Goal: Task Accomplishment & Management: Manage account settings

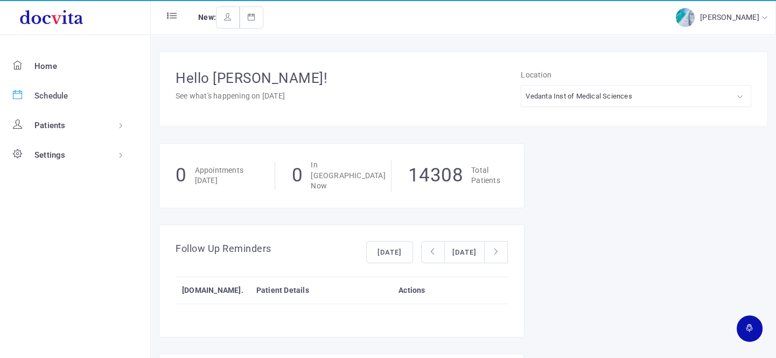
click at [64, 91] on span "Schedule" at bounding box center [51, 96] width 34 height 10
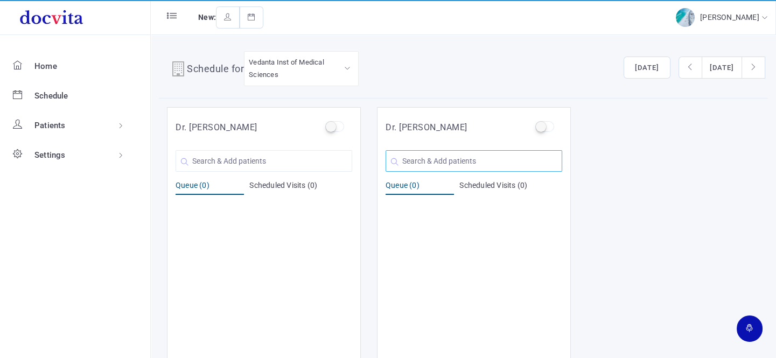
click at [439, 166] on input "text" at bounding box center [473, 161] width 177 height 22
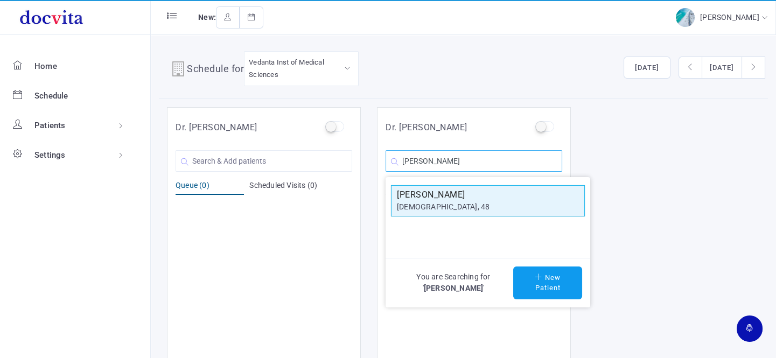
type input "[PERSON_NAME]"
click at [423, 197] on h5 "[PERSON_NAME]" at bounding box center [488, 194] width 182 height 13
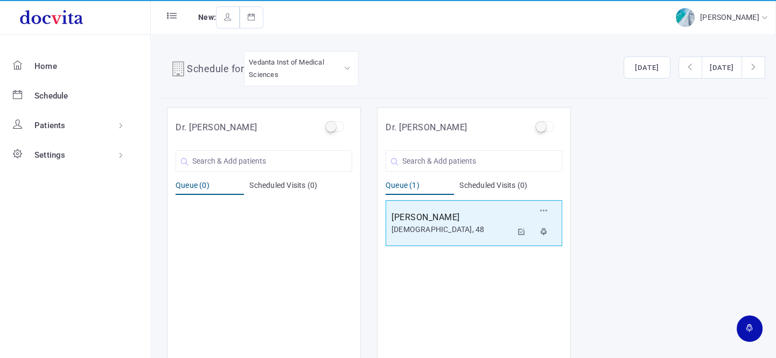
click at [435, 220] on h5 "[PERSON_NAME]" at bounding box center [451, 217] width 121 height 13
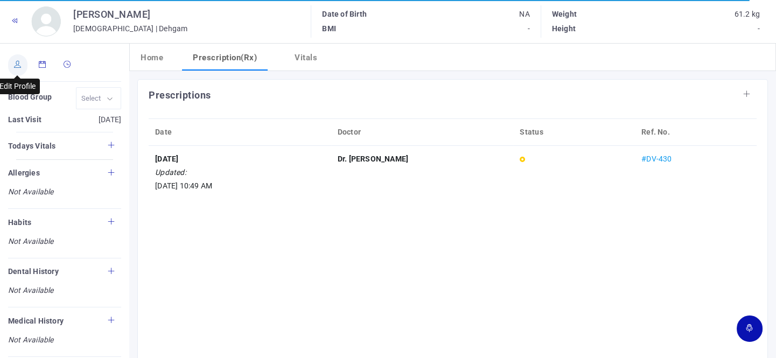
drag, startPoint x: 11, startPoint y: 61, endPoint x: 15, endPoint y: 66, distance: 6.1
click at [11, 61] on link at bounding box center [17, 65] width 19 height 22
type input "[PERSON_NAME]"
type input "48"
type input "Dehgam"
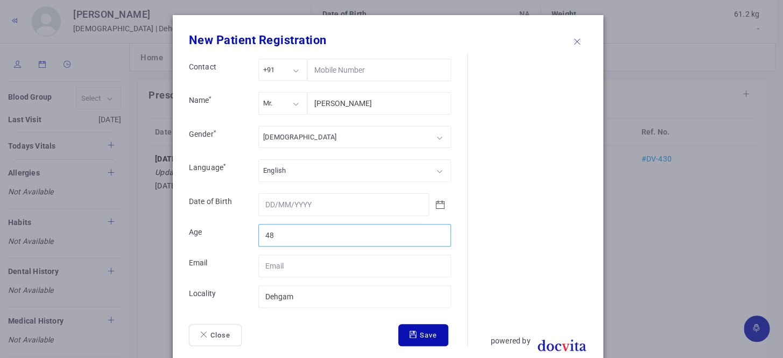
click at [312, 236] on input "48" at bounding box center [354, 235] width 193 height 23
type input "49"
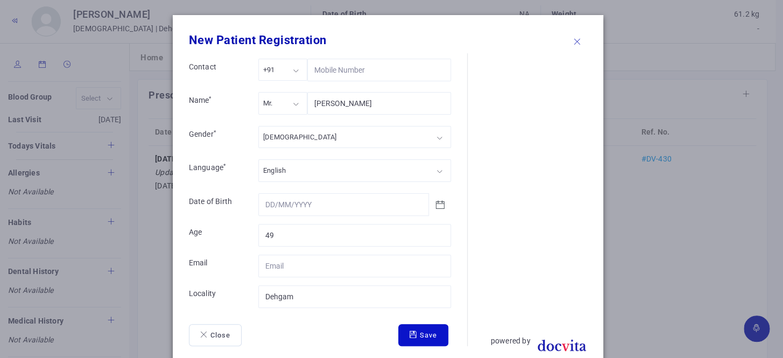
click at [410, 327] on button "Save" at bounding box center [423, 335] width 50 height 23
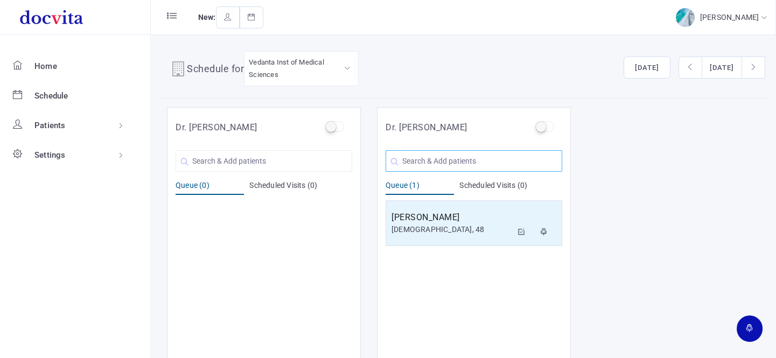
click at [409, 156] on input "text" at bounding box center [473, 161] width 177 height 22
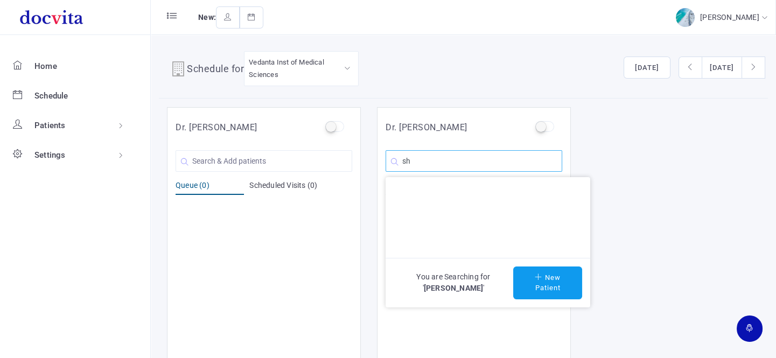
type input "s"
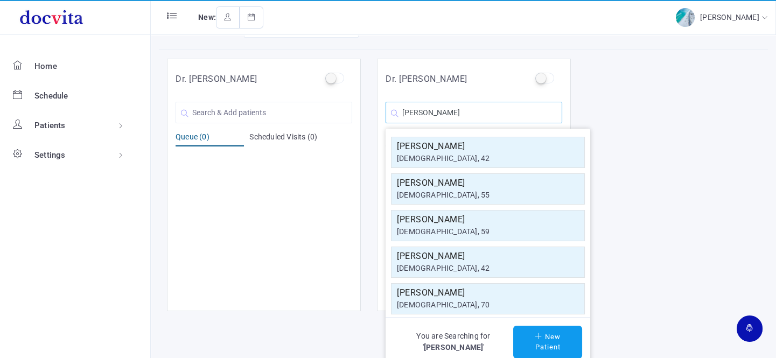
scroll to position [9, 0]
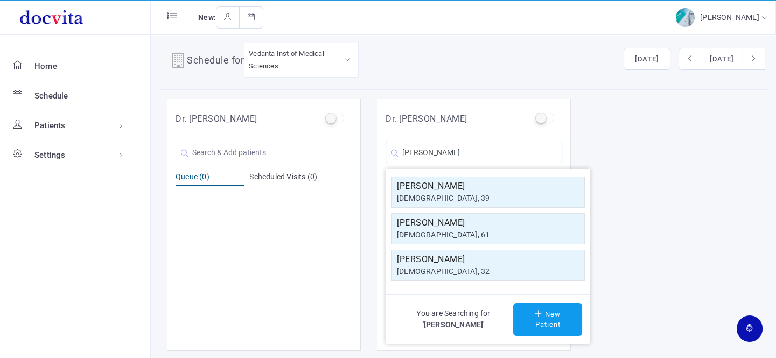
type input "[PERSON_NAME]"
click at [519, 233] on div "[DEMOGRAPHIC_DATA], 61" at bounding box center [488, 234] width 182 height 11
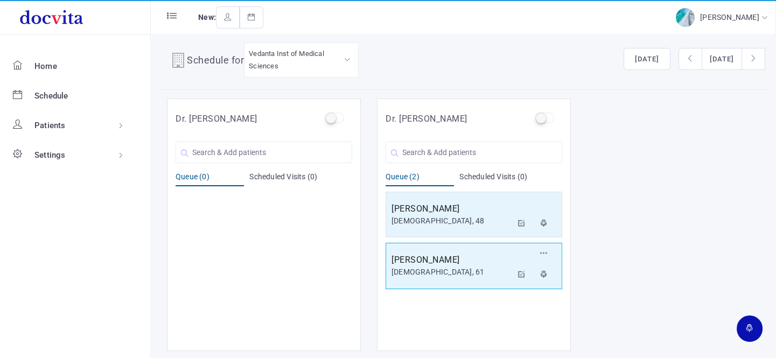
click at [483, 271] on div "[DEMOGRAPHIC_DATA], 61" at bounding box center [451, 271] width 121 height 11
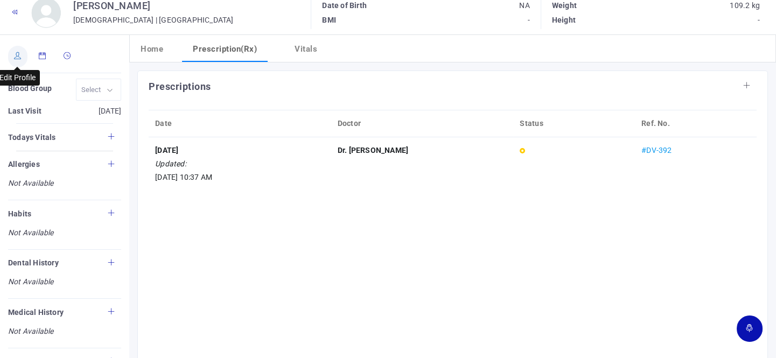
click at [18, 59] on link at bounding box center [17, 57] width 19 height 22
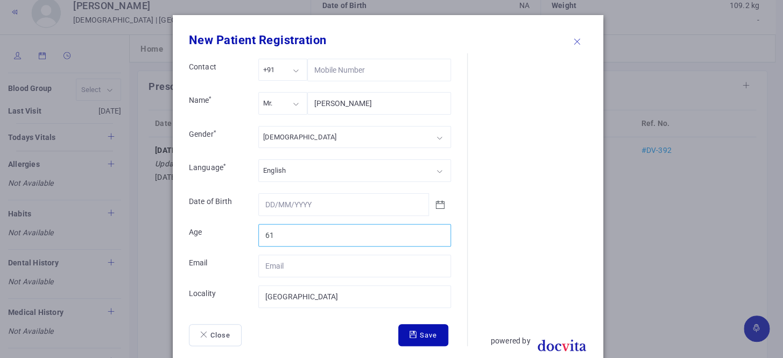
click at [328, 236] on input "61" at bounding box center [354, 235] width 193 height 23
type input "63"
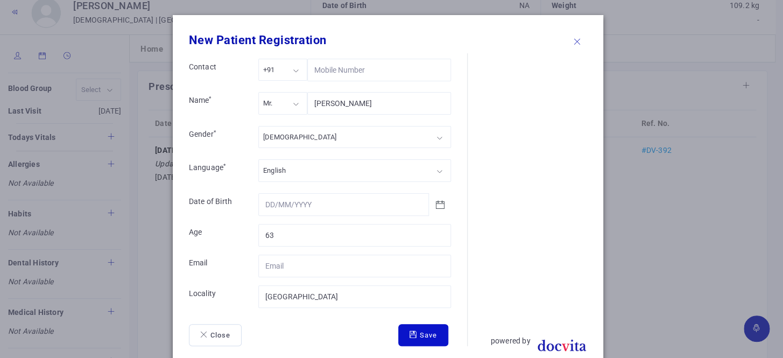
click at [426, 339] on button "Save" at bounding box center [423, 335] width 50 height 23
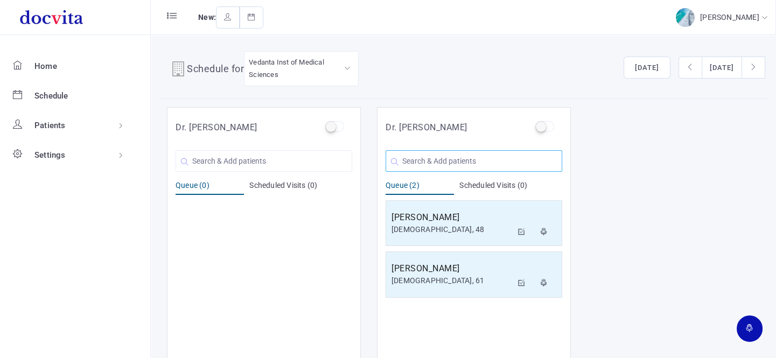
click at [424, 165] on input "text" at bounding box center [473, 161] width 177 height 22
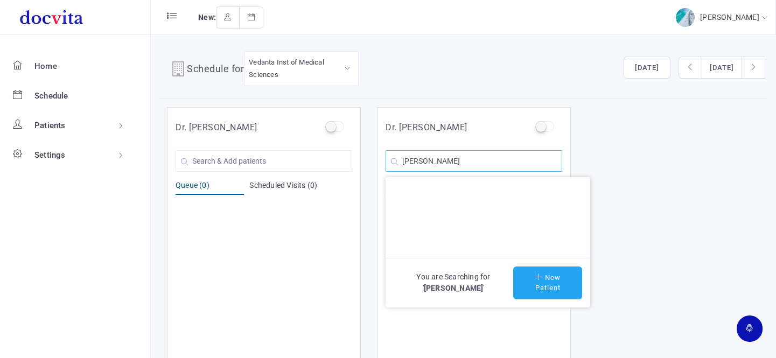
type input "[PERSON_NAME]"
click at [542, 274] on icon at bounding box center [539, 276] width 10 height 7
type input "[PERSON_NAME]"
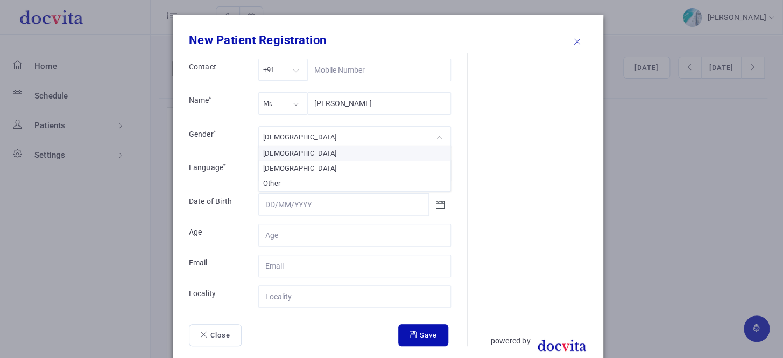
click at [294, 137] on div "[DEMOGRAPHIC_DATA]" at bounding box center [354, 137] width 193 height 22
click at [283, 104] on div "Mr." at bounding box center [282, 103] width 49 height 22
click at [292, 222] on form "Contact +91 +91 +91 +1 +971 Name * Mrs. Mrs. Mr. Ms. Mrs. [PERSON_NAME] Gender …" at bounding box center [328, 202] width 278 height 287
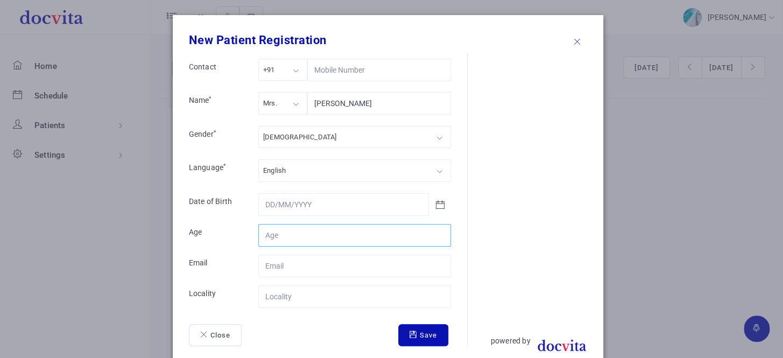
click at [308, 233] on input "Contact" at bounding box center [354, 235] width 193 height 23
click at [435, 231] on input "1" at bounding box center [354, 235] width 193 height 23
click at [435, 231] on input "2" at bounding box center [354, 235] width 193 height 23
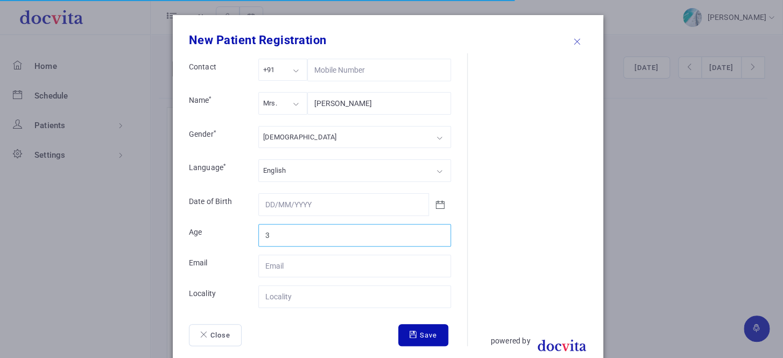
click at [435, 231] on input "3" at bounding box center [354, 235] width 193 height 23
click at [435, 231] on input "4" at bounding box center [354, 235] width 193 height 23
click at [435, 231] on input "5" at bounding box center [354, 235] width 193 height 23
click at [435, 231] on input "6" at bounding box center [354, 235] width 193 height 23
click at [435, 231] on input "7" at bounding box center [354, 235] width 193 height 23
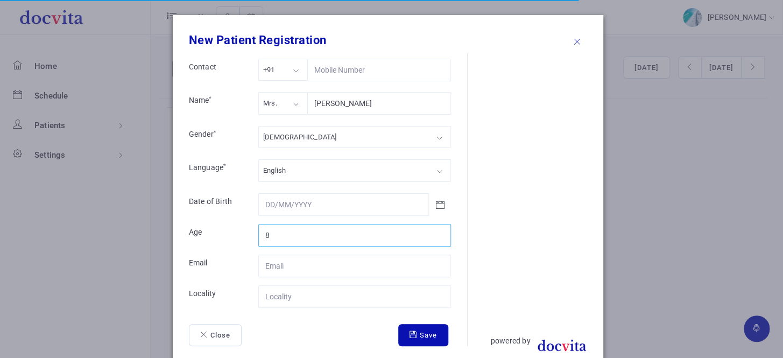
click at [435, 231] on input "8" at bounding box center [354, 235] width 193 height 23
click at [435, 231] on input "9" at bounding box center [354, 235] width 193 height 23
click at [435, 231] on input "12" at bounding box center [354, 235] width 193 height 23
click at [435, 231] on input "13" at bounding box center [354, 235] width 193 height 23
click at [435, 231] on input "14" at bounding box center [354, 235] width 193 height 23
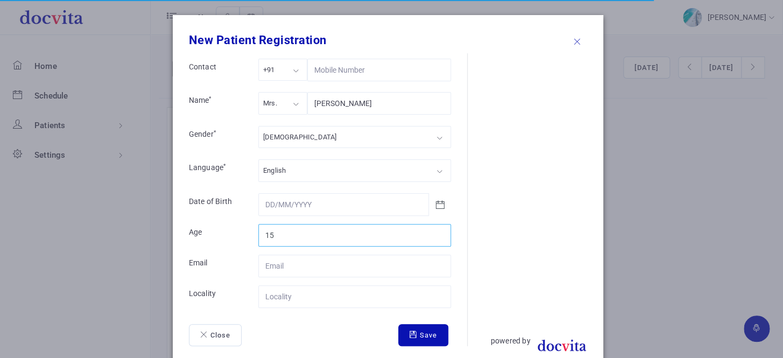
click at [435, 231] on input "15" at bounding box center [354, 235] width 193 height 23
click at [435, 231] on input "17" at bounding box center [354, 235] width 193 height 23
click at [435, 231] on input "18" at bounding box center [354, 235] width 193 height 23
click at [435, 231] on input "19" at bounding box center [354, 235] width 193 height 23
click at [435, 231] on input "20" at bounding box center [354, 235] width 193 height 23
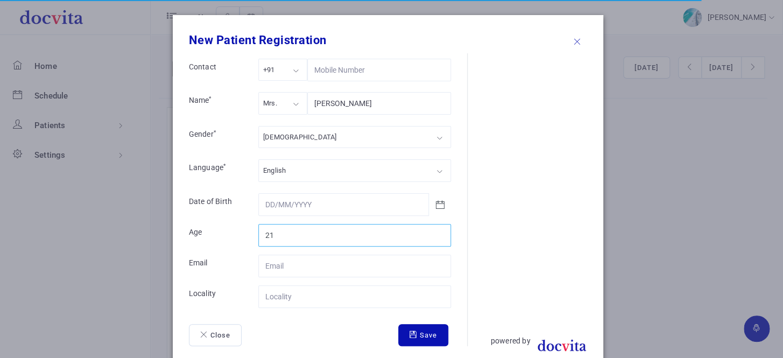
click at [435, 231] on input "21" at bounding box center [354, 235] width 193 height 23
click at [435, 231] on input "22" at bounding box center [354, 235] width 193 height 23
click at [435, 231] on input "23" at bounding box center [354, 235] width 193 height 23
type input "24"
click at [435, 231] on input "24" at bounding box center [354, 235] width 193 height 23
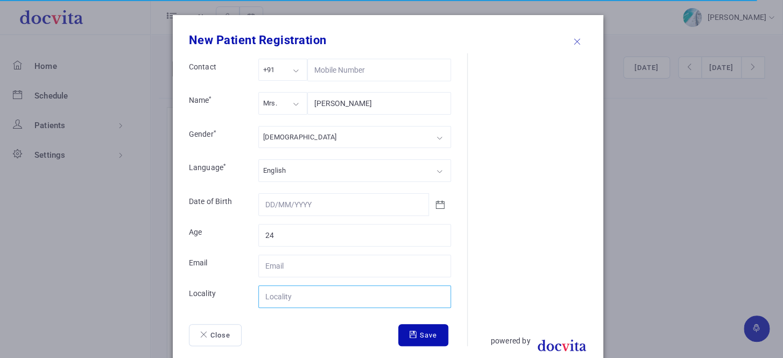
click at [364, 297] on input "Contact" at bounding box center [354, 296] width 193 height 23
type input "A"
type input "Sanand"
click at [425, 334] on button "Save" at bounding box center [423, 335] width 50 height 23
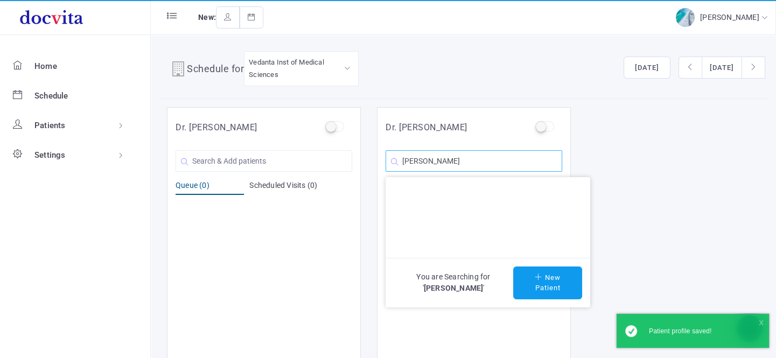
click at [492, 159] on input "[PERSON_NAME]" at bounding box center [473, 161] width 177 height 22
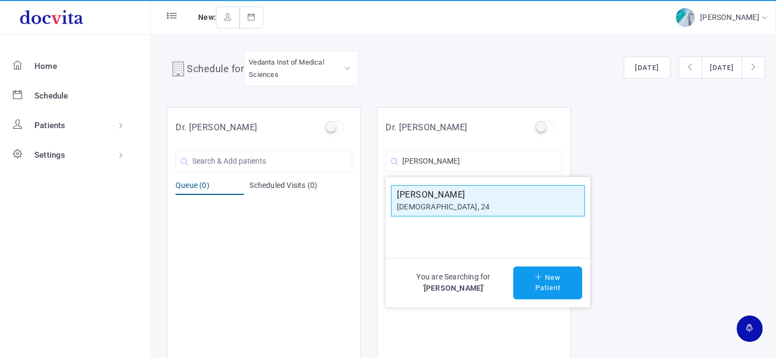
click at [446, 199] on h5 "[PERSON_NAME]" at bounding box center [488, 194] width 182 height 13
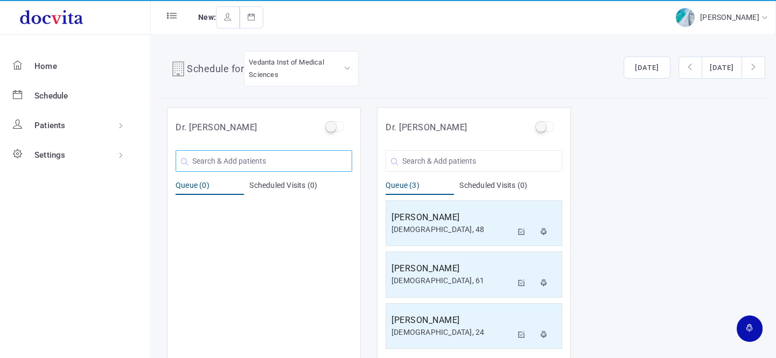
click at [209, 156] on input "text" at bounding box center [263, 161] width 177 height 22
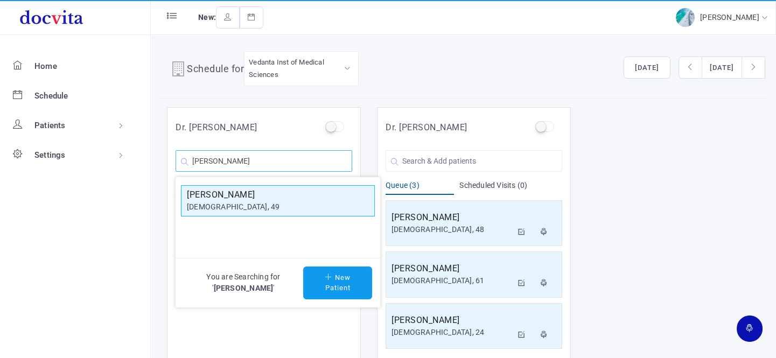
type input "[PERSON_NAME]"
click at [222, 199] on h5 "[PERSON_NAME]" at bounding box center [278, 194] width 182 height 13
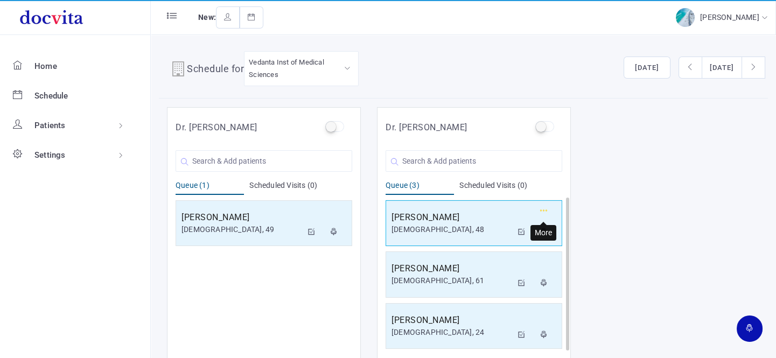
click at [541, 210] on icon "button" at bounding box center [544, 210] width 8 height 7
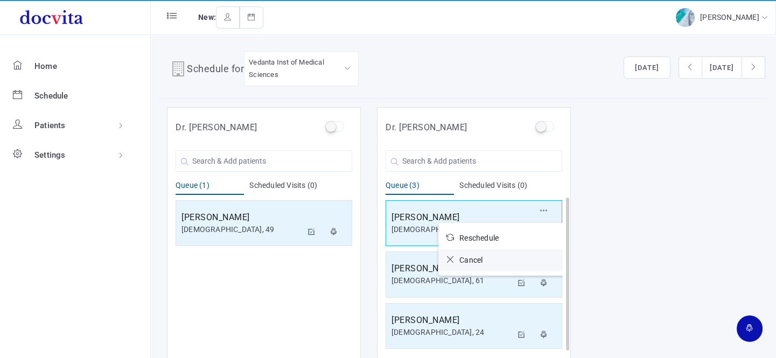
click at [472, 257] on span "Cancel" at bounding box center [470, 260] width 23 height 9
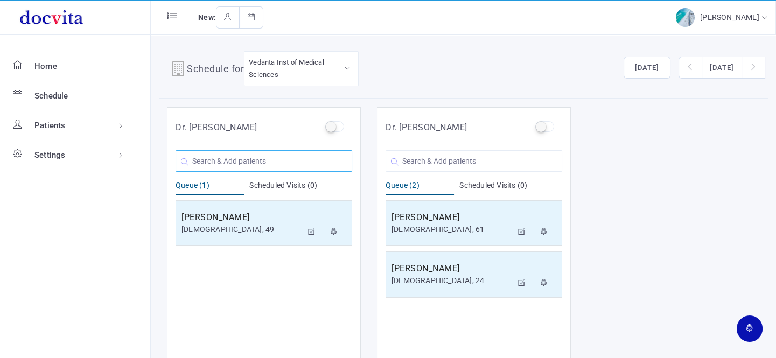
click at [286, 161] on input "text" at bounding box center [263, 161] width 177 height 22
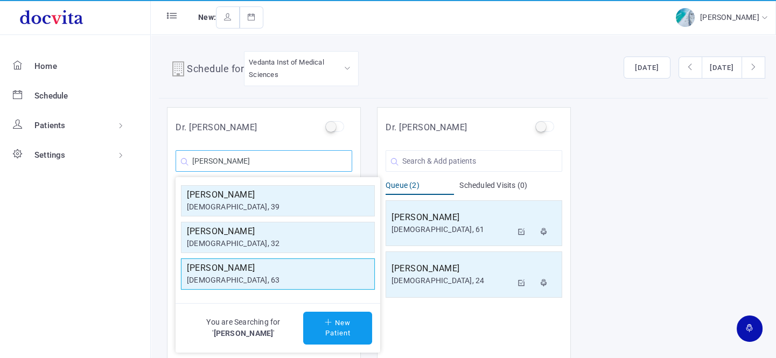
type input "[PERSON_NAME]"
click at [244, 275] on div "[DEMOGRAPHIC_DATA], 63" at bounding box center [278, 279] width 182 height 11
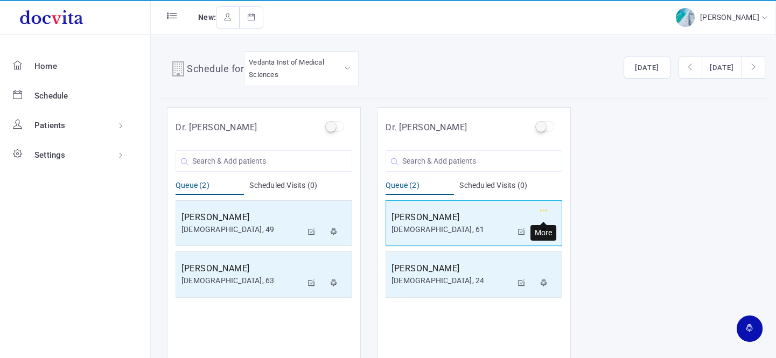
click at [540, 210] on icon "button" at bounding box center [544, 210] width 8 height 7
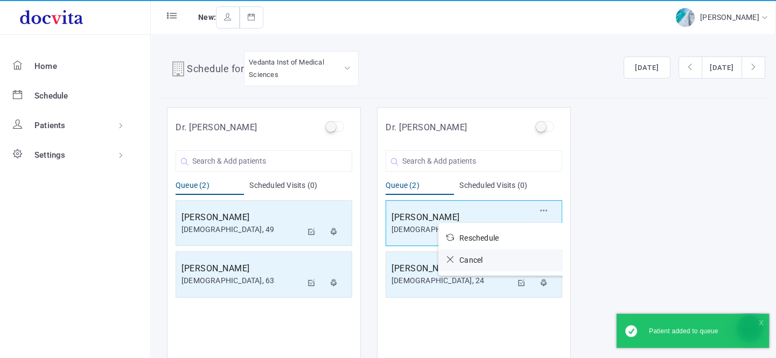
click at [492, 260] on link "Cancel" at bounding box center [502, 260] width 129 height 22
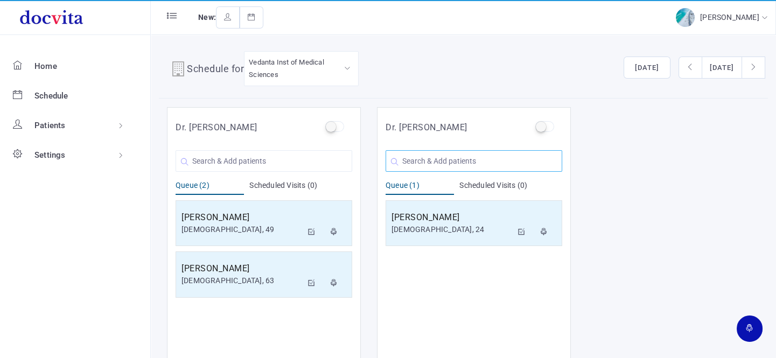
click at [438, 160] on input "text" at bounding box center [473, 161] width 177 height 22
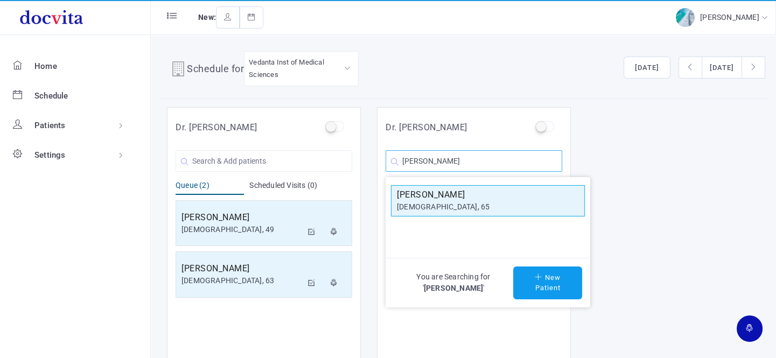
type input "[PERSON_NAME]"
click at [485, 201] on div "[DEMOGRAPHIC_DATA], 65" at bounding box center [488, 206] width 182 height 11
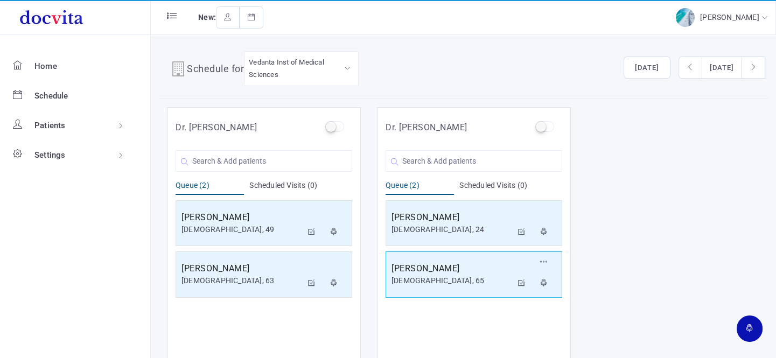
click at [419, 275] on div "[DEMOGRAPHIC_DATA], 65" at bounding box center [451, 280] width 121 height 11
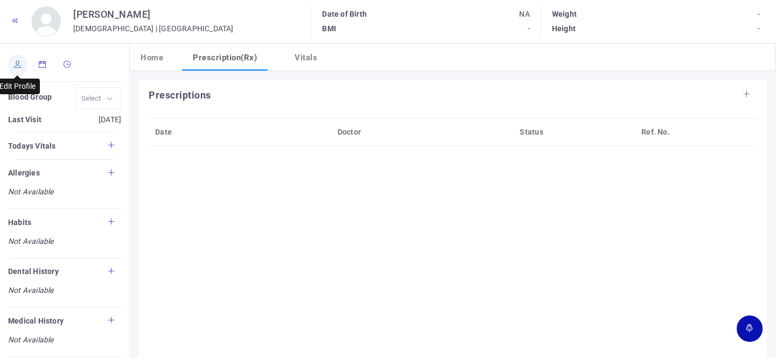
click at [16, 64] on icon at bounding box center [18, 64] width 8 height 7
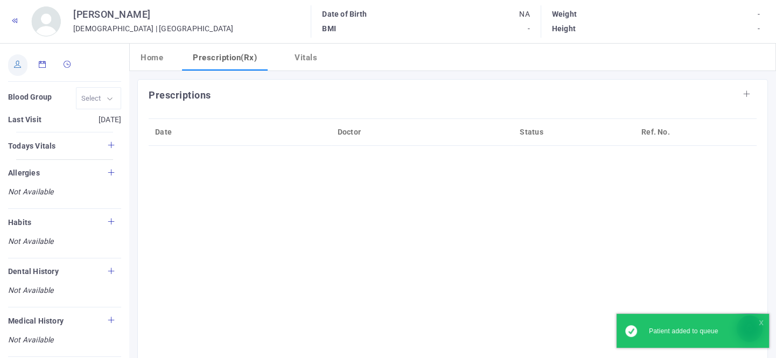
type input "[PERSON_NAME]"
type input "65"
type input "[GEOGRAPHIC_DATA]"
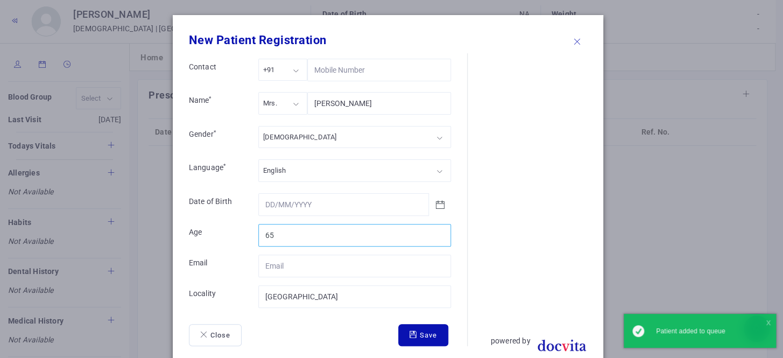
click at [274, 230] on input "65" at bounding box center [354, 235] width 193 height 23
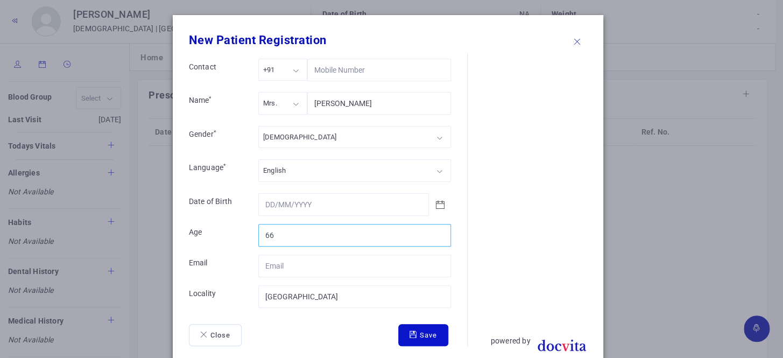
type input "66"
click at [437, 340] on button "Save" at bounding box center [423, 335] width 50 height 23
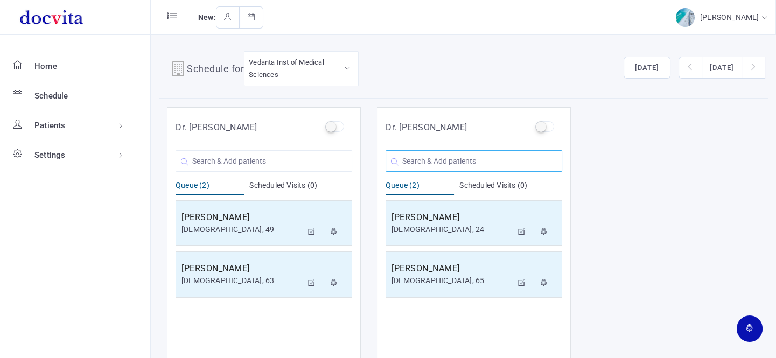
click at [442, 153] on input "text" at bounding box center [473, 161] width 177 height 22
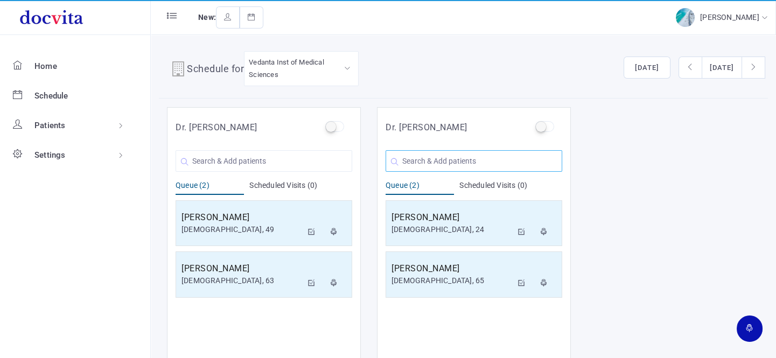
click at [442, 153] on input "text" at bounding box center [473, 161] width 177 height 22
type input "S"
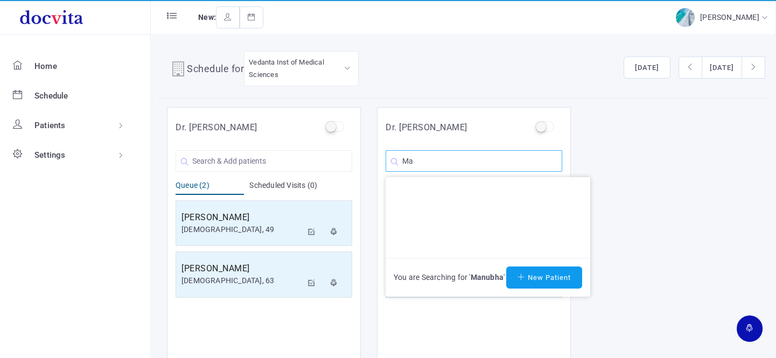
type input "M"
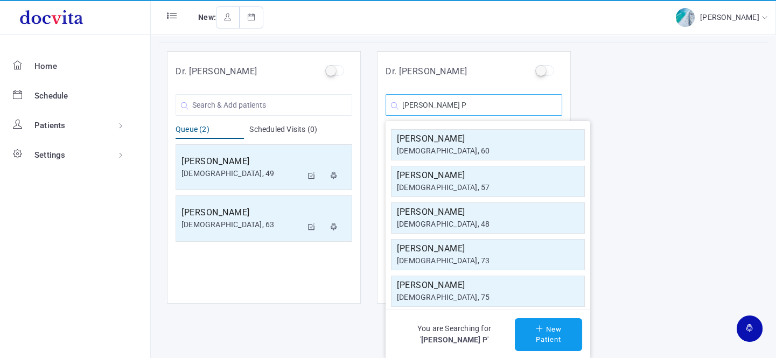
scroll to position [9, 0]
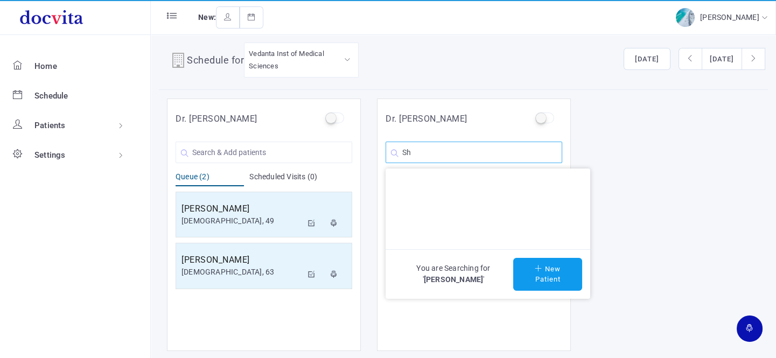
type input "S"
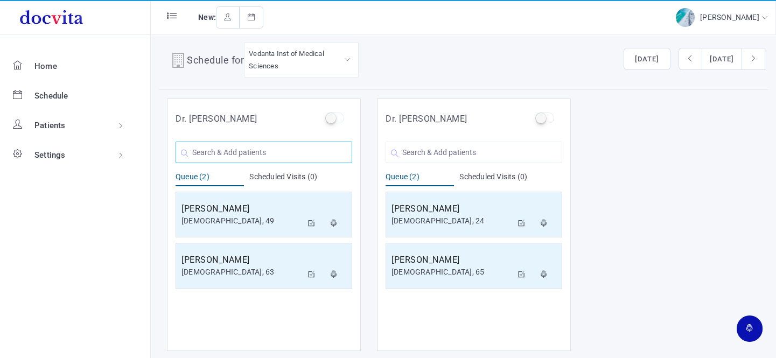
click at [238, 148] on input "text" at bounding box center [263, 153] width 177 height 22
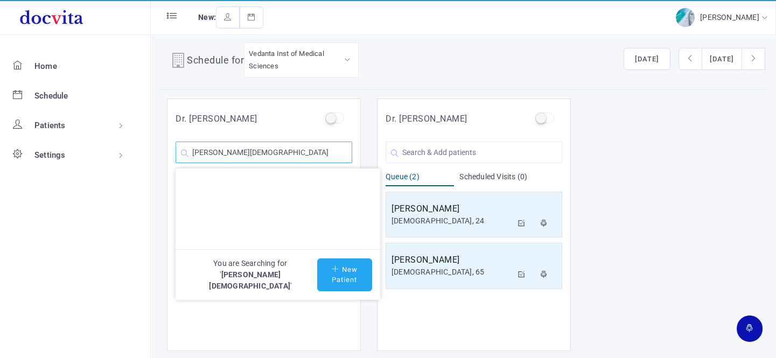
type input "[PERSON_NAME][DEMOGRAPHIC_DATA]"
click at [328, 271] on button "New Patient" at bounding box center [344, 274] width 55 height 33
type input "[PERSON_NAME][DEMOGRAPHIC_DATA]"
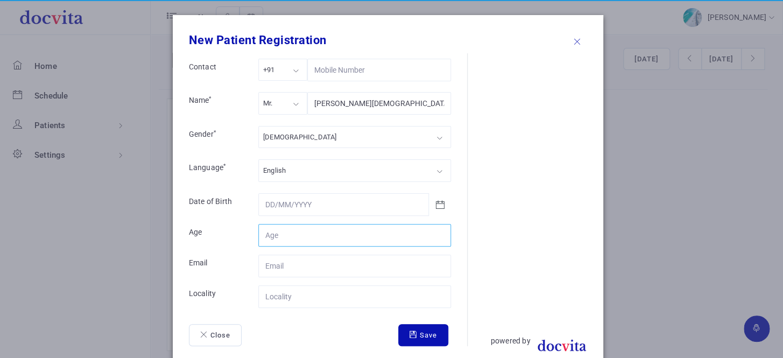
click at [282, 234] on input "Contact" at bounding box center [354, 235] width 193 height 23
type input "78"
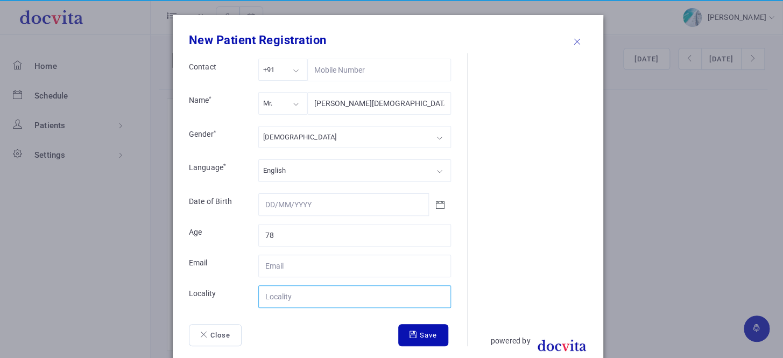
click at [284, 291] on input "Contact" at bounding box center [354, 296] width 193 height 23
type input "[GEOGRAPHIC_DATA]"
click at [406, 328] on button "Save" at bounding box center [423, 335] width 50 height 23
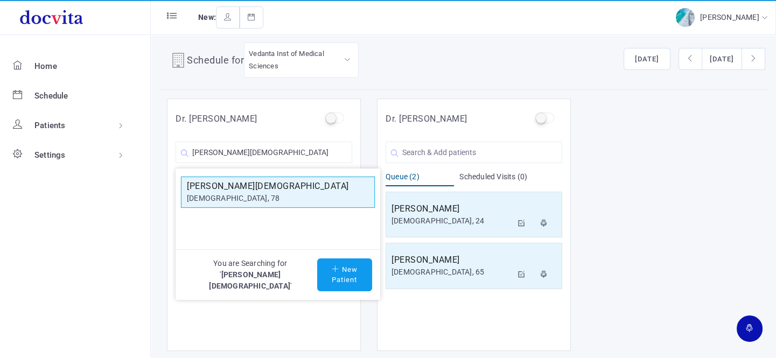
click at [294, 193] on div "[DEMOGRAPHIC_DATA], 78" at bounding box center [278, 198] width 182 height 11
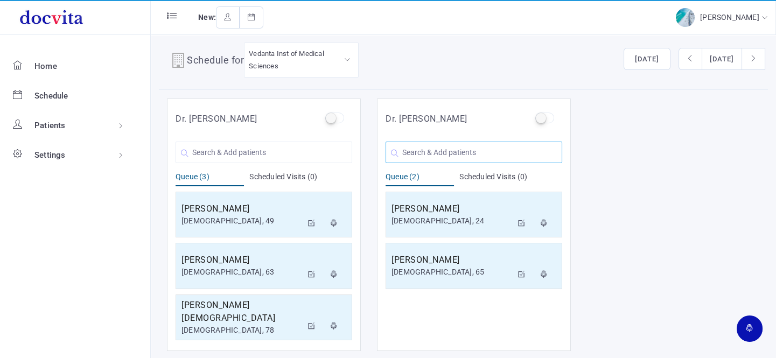
click at [441, 154] on input "text" at bounding box center [473, 153] width 177 height 22
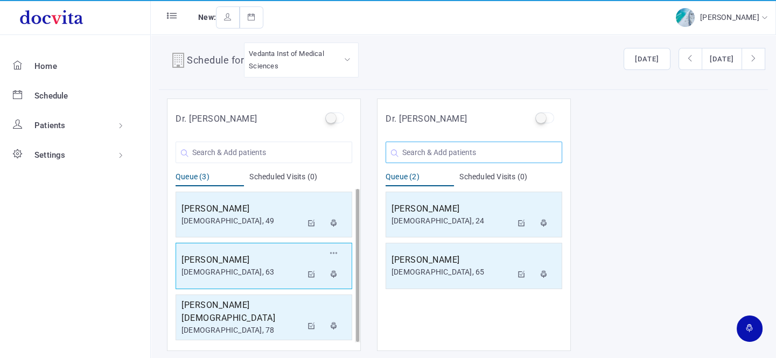
scroll to position [0, 0]
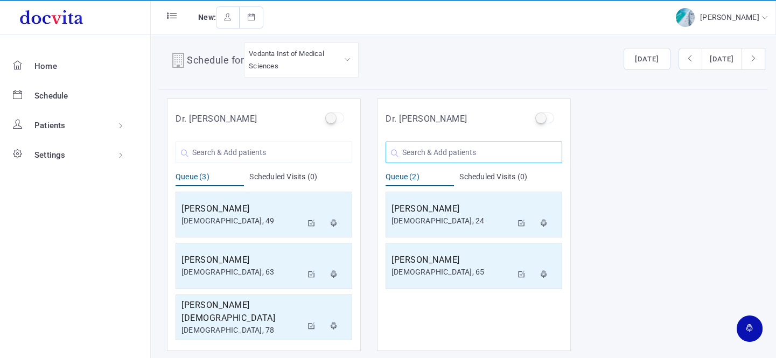
click at [432, 148] on input "text" at bounding box center [473, 153] width 177 height 22
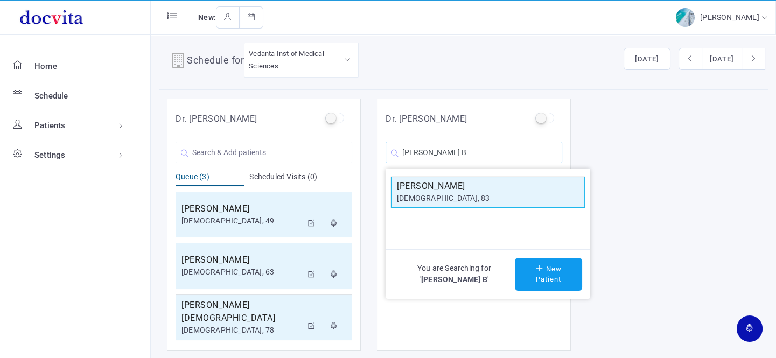
type input "[PERSON_NAME] B"
click at [442, 189] on h5 "[PERSON_NAME]" at bounding box center [488, 186] width 182 height 13
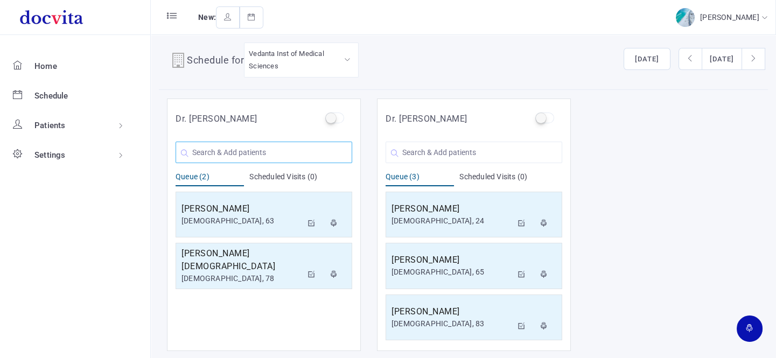
click at [269, 152] on input "text" at bounding box center [263, 153] width 177 height 22
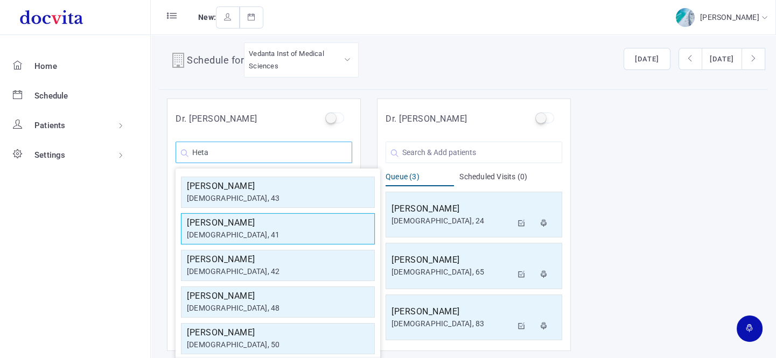
type input "Heta"
click at [263, 229] on div "[DEMOGRAPHIC_DATA], 41" at bounding box center [278, 234] width 182 height 11
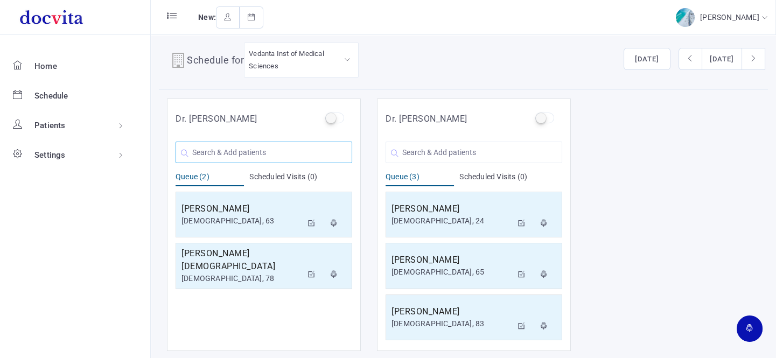
click at [244, 152] on input "text" at bounding box center [263, 153] width 177 height 22
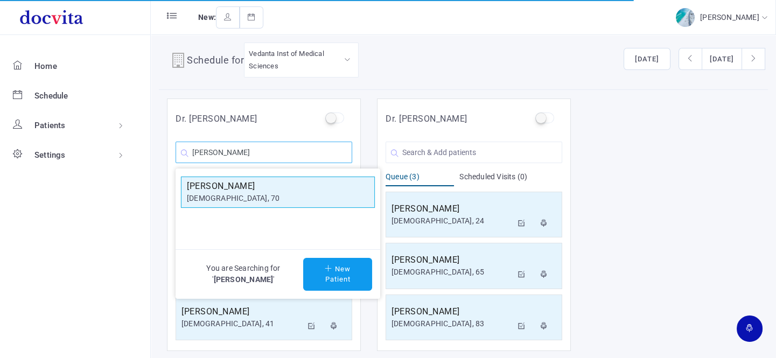
type input "[PERSON_NAME]"
click at [244, 193] on div "[DEMOGRAPHIC_DATA], 70" at bounding box center [278, 198] width 182 height 11
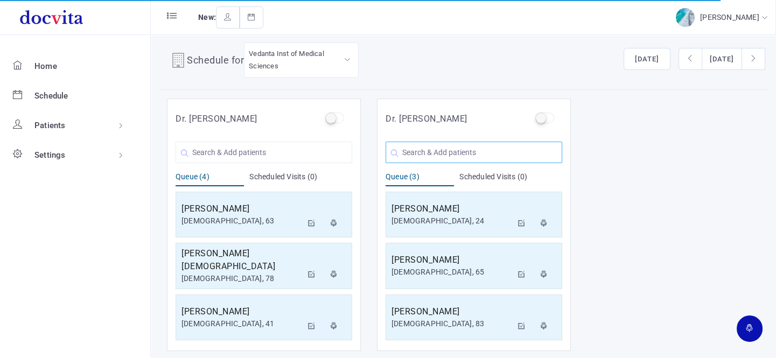
click at [458, 151] on input "text" at bounding box center [473, 153] width 177 height 22
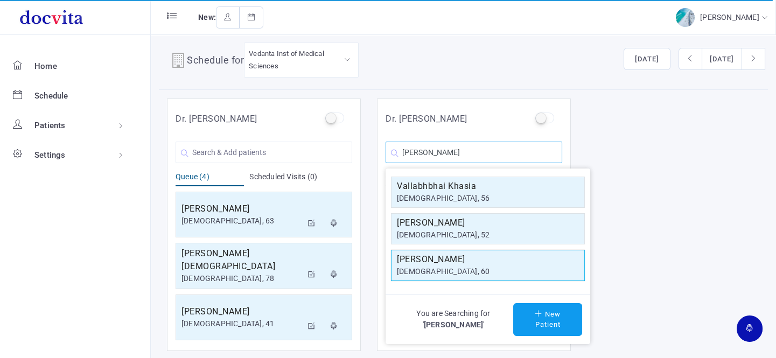
type input "[PERSON_NAME]"
click at [457, 260] on h5 "[PERSON_NAME]" at bounding box center [488, 259] width 182 height 13
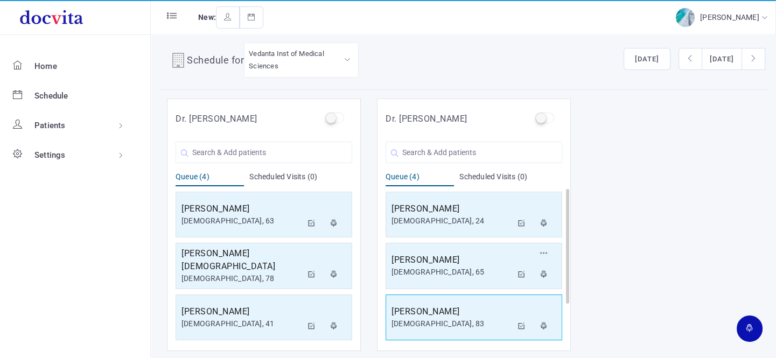
scroll to position [52, 0]
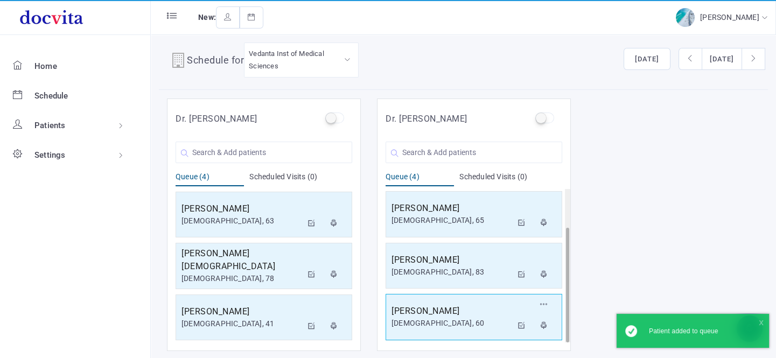
click at [461, 312] on h5 "[PERSON_NAME]" at bounding box center [451, 311] width 121 height 13
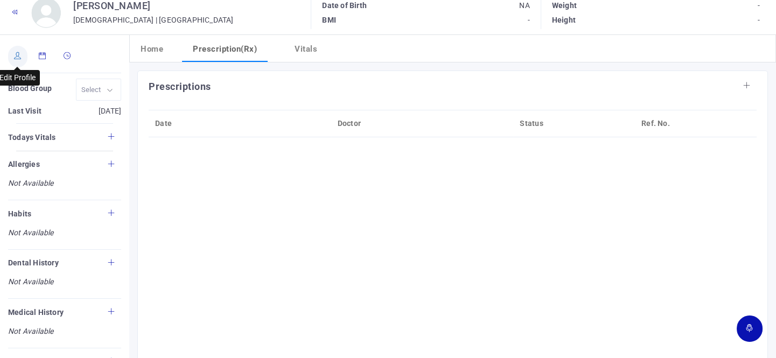
click at [19, 54] on icon at bounding box center [18, 55] width 8 height 7
type input "[PERSON_NAME]"
type input "60"
type input "[GEOGRAPHIC_DATA]"
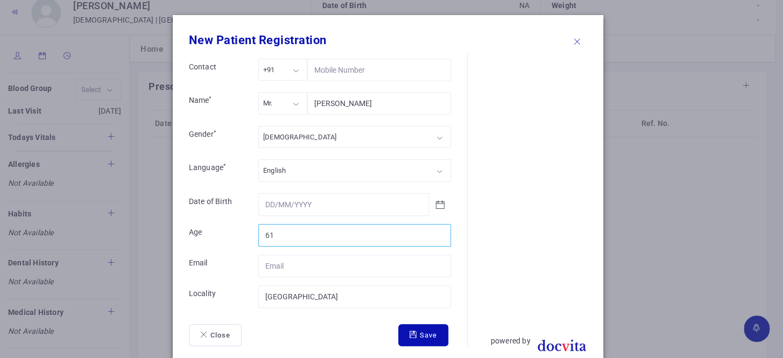
click at [438, 230] on input "61" at bounding box center [354, 235] width 193 height 23
type input "62"
click at [438, 230] on input "62" at bounding box center [354, 235] width 193 height 23
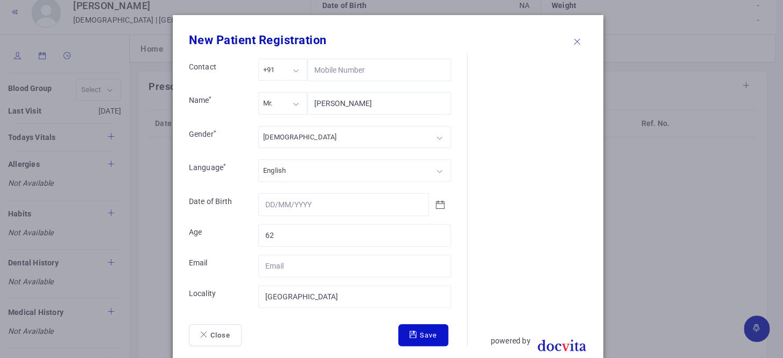
click at [424, 333] on button "Save" at bounding box center [423, 335] width 50 height 23
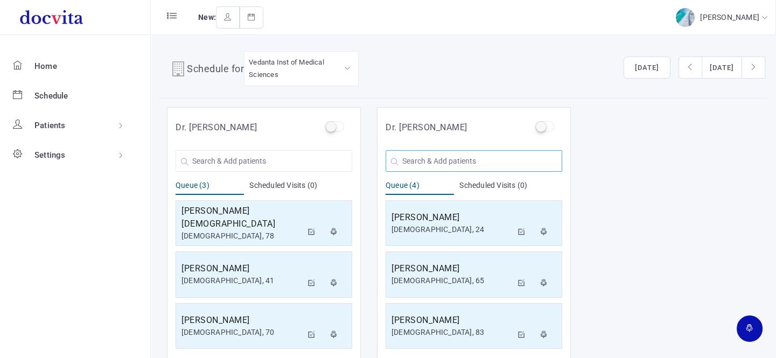
click at [452, 156] on input "text" at bounding box center [473, 161] width 177 height 22
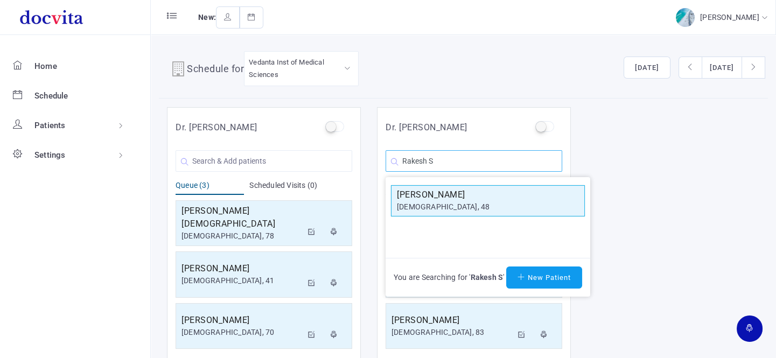
type input "Rakesh S"
click at [459, 196] on h5 "[PERSON_NAME]" at bounding box center [488, 194] width 182 height 13
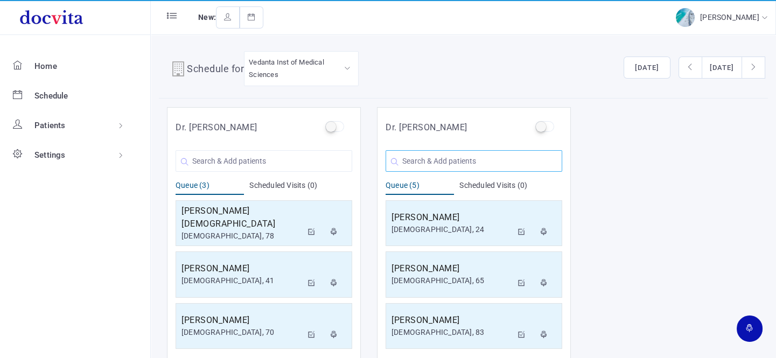
click at [455, 161] on input "text" at bounding box center [473, 161] width 177 height 22
click at [257, 162] on input "text" at bounding box center [263, 161] width 177 height 22
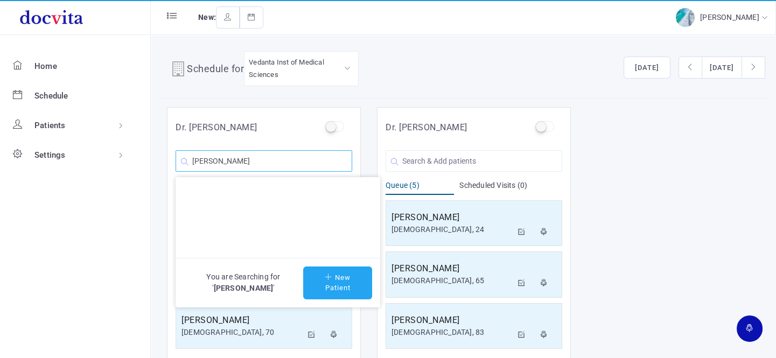
type input "[PERSON_NAME]"
click at [339, 286] on button "New Patient" at bounding box center [337, 282] width 69 height 33
type input "[PERSON_NAME]"
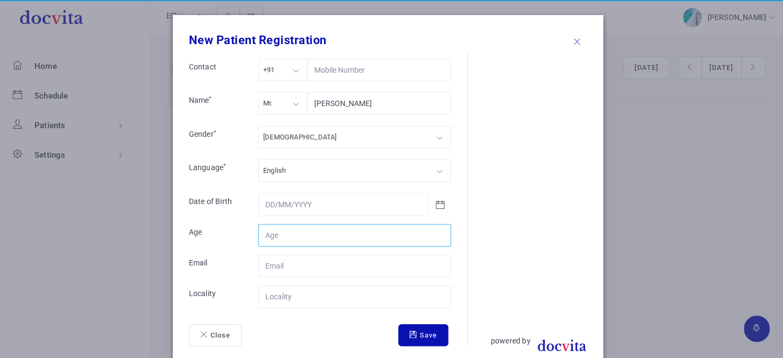
click at [311, 231] on input "Contact" at bounding box center [354, 235] width 193 height 23
type input "44"
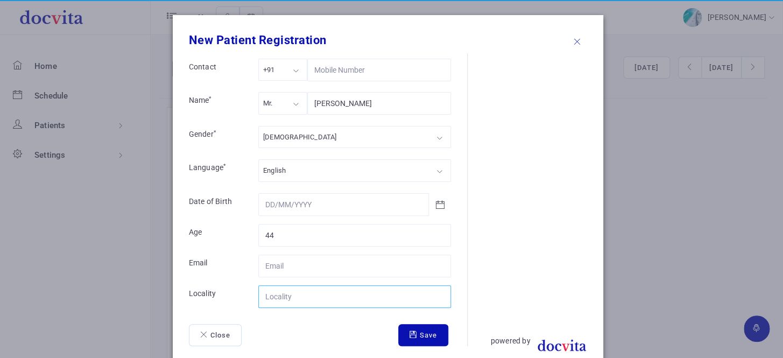
click at [291, 293] on input "Contact" at bounding box center [354, 296] width 193 height 23
type input "U.P"
click at [415, 341] on button "Save" at bounding box center [423, 335] width 50 height 23
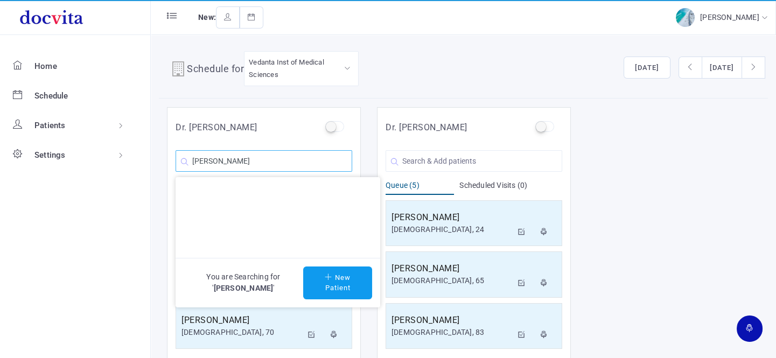
click at [291, 166] on input "[PERSON_NAME]" at bounding box center [263, 161] width 177 height 22
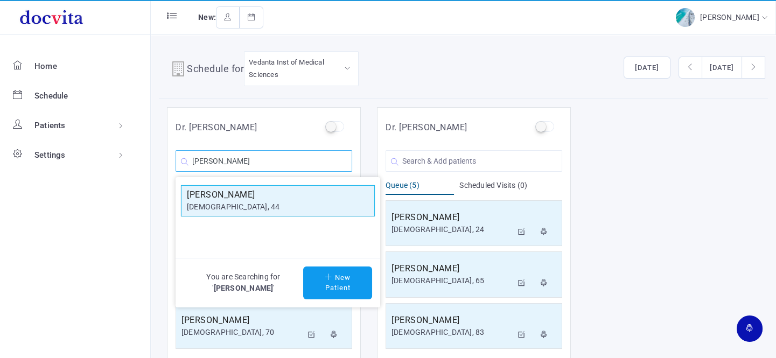
type input "[PERSON_NAME]"
click at [259, 193] on h5 "[PERSON_NAME]" at bounding box center [278, 194] width 182 height 13
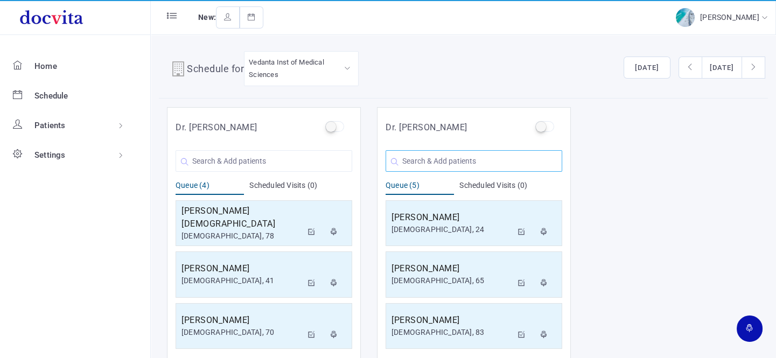
click at [475, 163] on input "text" at bounding box center [473, 161] width 177 height 22
click at [435, 151] on input "text" at bounding box center [473, 161] width 177 height 22
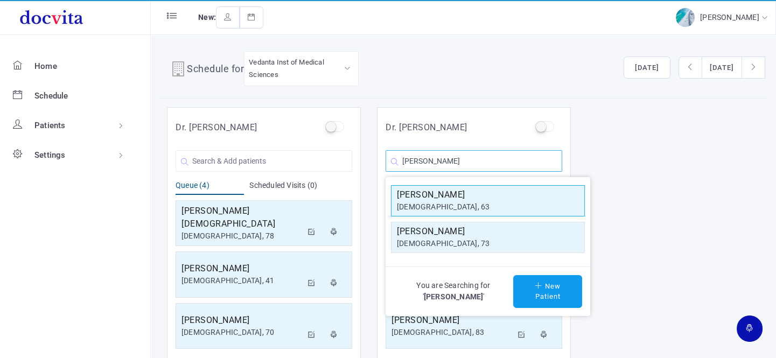
type input "[PERSON_NAME]"
click at [454, 194] on h5 "[PERSON_NAME]" at bounding box center [488, 194] width 182 height 13
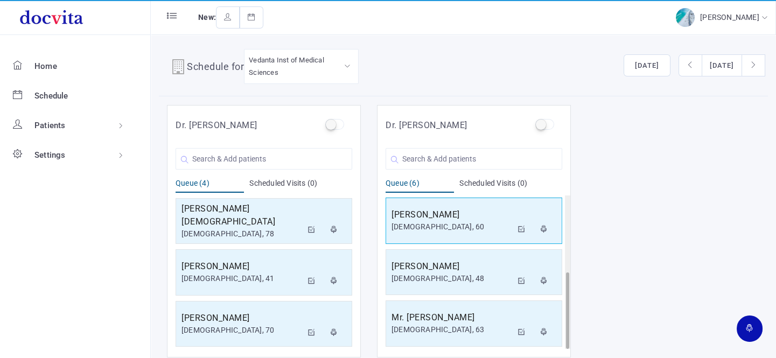
scroll to position [9, 0]
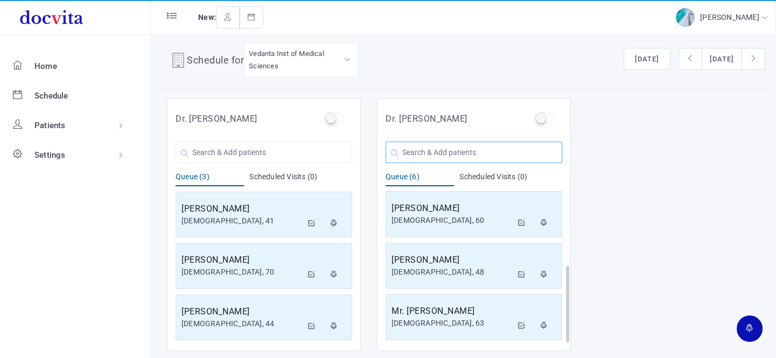
click at [443, 151] on input "text" at bounding box center [473, 153] width 177 height 22
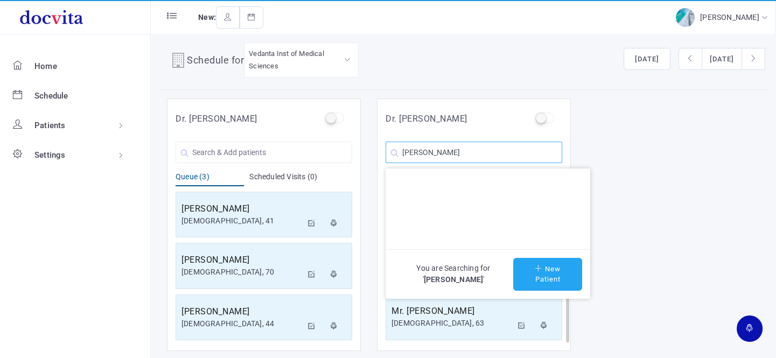
type input "[PERSON_NAME]"
click at [546, 276] on button "New Patient" at bounding box center [547, 274] width 69 height 33
type input "[PERSON_NAME]"
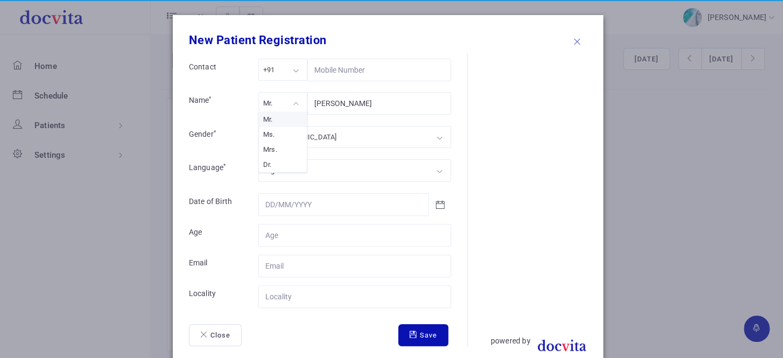
click at [294, 102] on div "Mr." at bounding box center [282, 103] width 49 height 22
click at [297, 140] on div "[DEMOGRAPHIC_DATA]" at bounding box center [354, 137] width 193 height 22
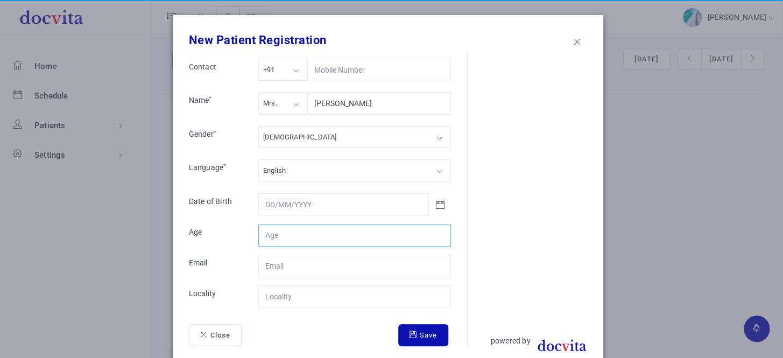
click at [334, 232] on input "Contact" at bounding box center [354, 235] width 193 height 23
type input "36"
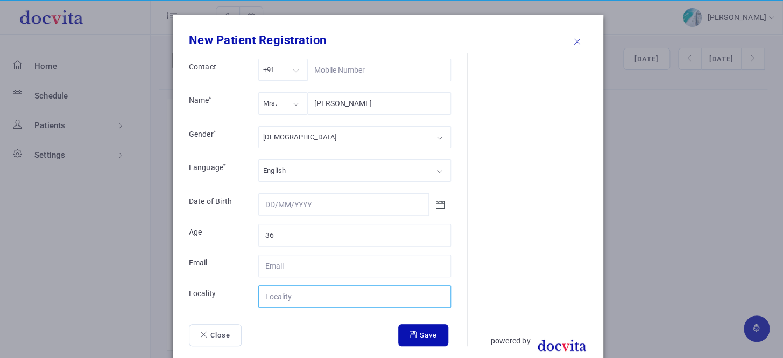
click at [323, 297] on input "Contact" at bounding box center [354, 296] width 193 height 23
type input "[GEOGRAPHIC_DATA]"
click at [436, 334] on button "Save" at bounding box center [423, 335] width 50 height 23
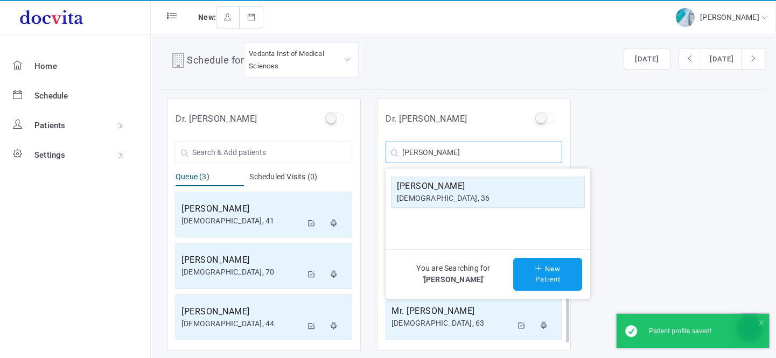
click at [478, 156] on input "[PERSON_NAME]" at bounding box center [473, 153] width 177 height 22
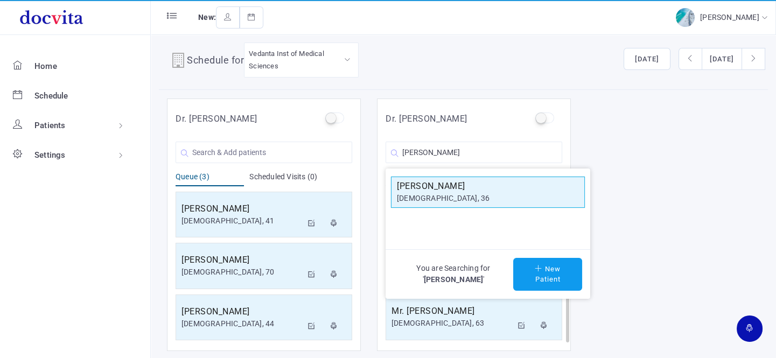
click at [473, 184] on h5 "[PERSON_NAME]" at bounding box center [488, 186] width 182 height 13
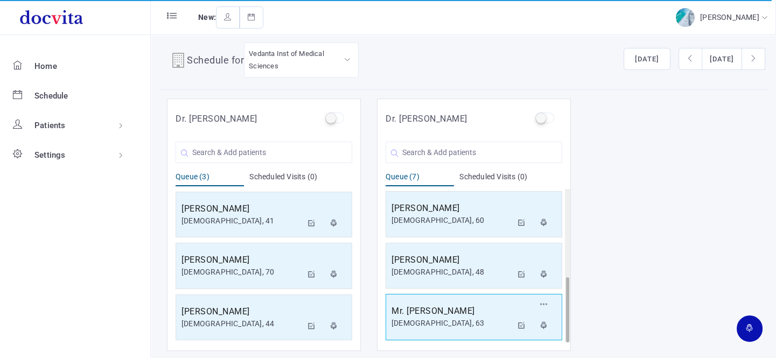
scroll to position [206, 0]
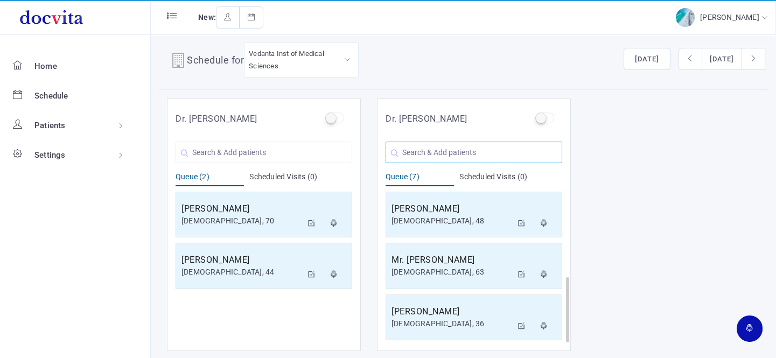
click at [409, 151] on input "text" at bounding box center [473, 153] width 177 height 22
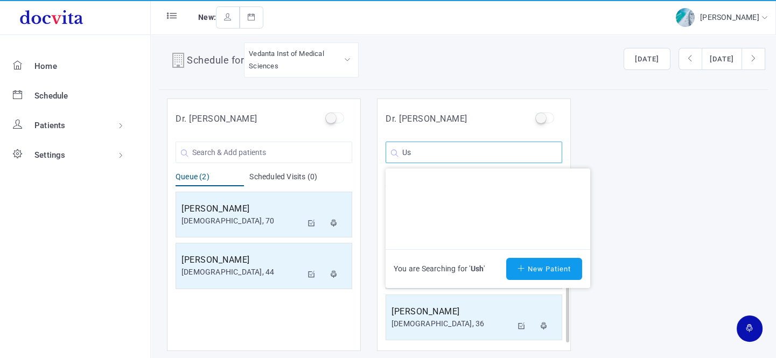
type input "U"
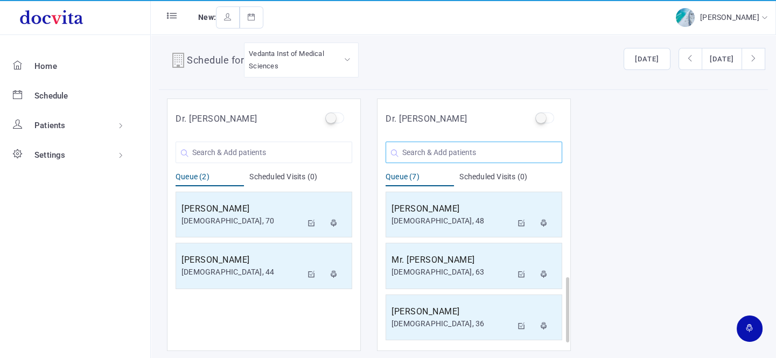
click at [466, 154] on input "text" at bounding box center [473, 153] width 177 height 22
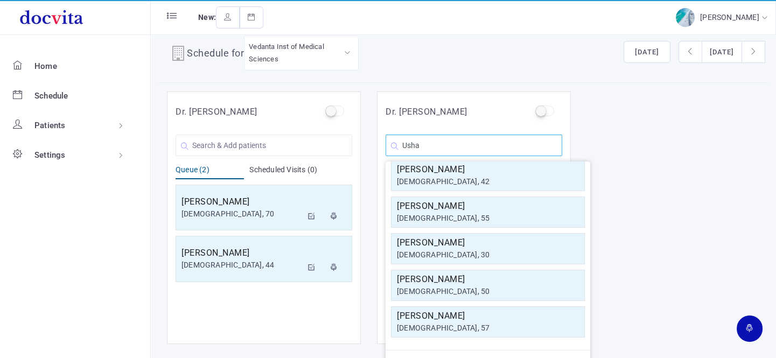
scroll to position [0, 0]
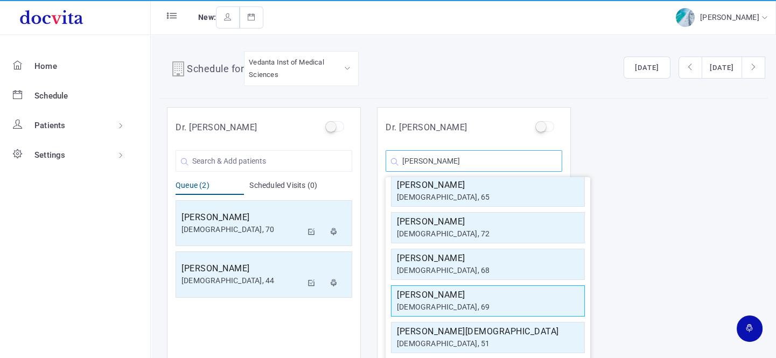
type input "[PERSON_NAME]"
click at [473, 302] on div "[DEMOGRAPHIC_DATA], 69" at bounding box center [488, 306] width 182 height 11
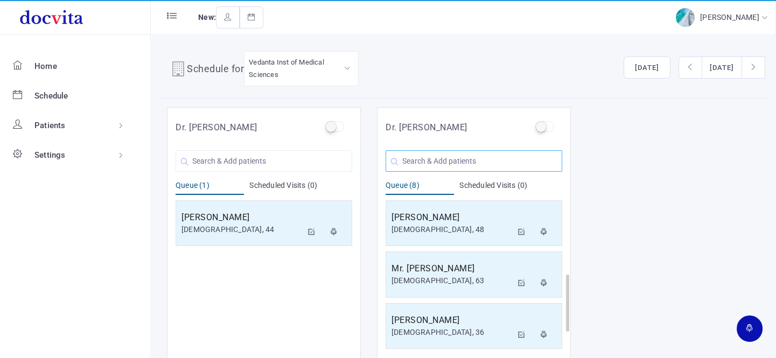
click at [474, 164] on input "text" at bounding box center [473, 161] width 177 height 22
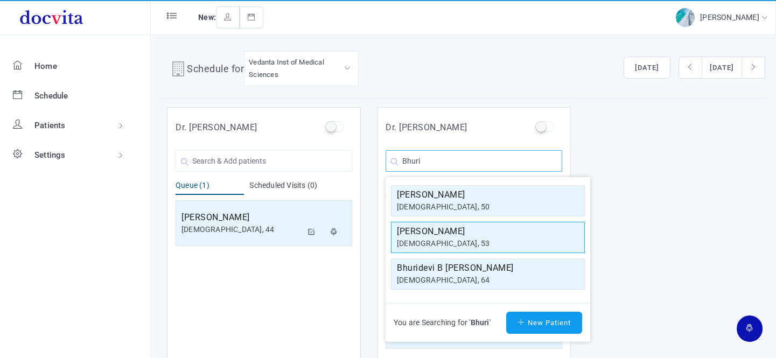
type input "Bhuri"
click at [447, 241] on div "[DEMOGRAPHIC_DATA], 53" at bounding box center [488, 243] width 182 height 11
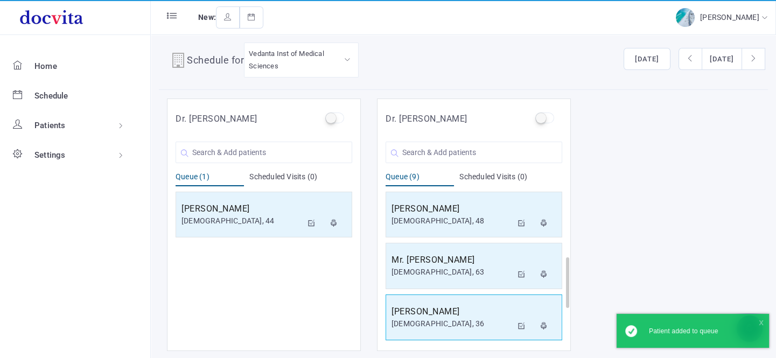
scroll to position [308, 0]
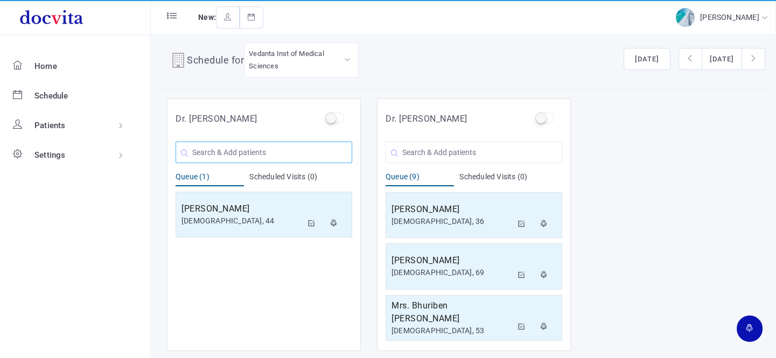
click at [252, 150] on input "text" at bounding box center [263, 153] width 177 height 22
click at [261, 149] on input "text" at bounding box center [263, 153] width 177 height 22
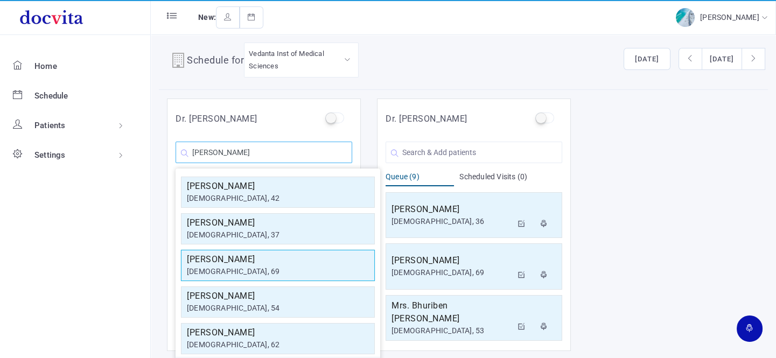
type input "[PERSON_NAME]"
click at [288, 266] on div "[DEMOGRAPHIC_DATA], 69" at bounding box center [278, 271] width 182 height 11
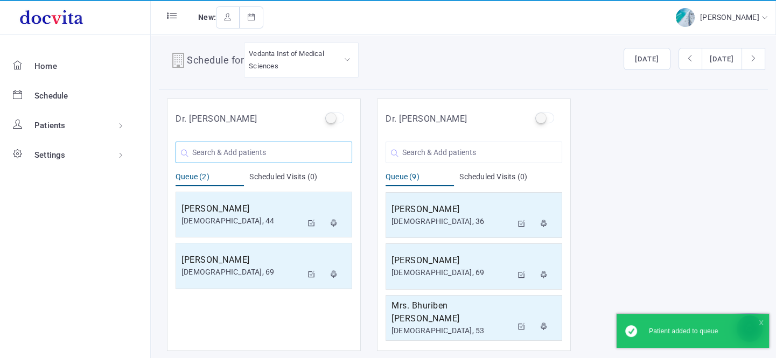
click at [228, 153] on input "text" at bounding box center [263, 153] width 177 height 22
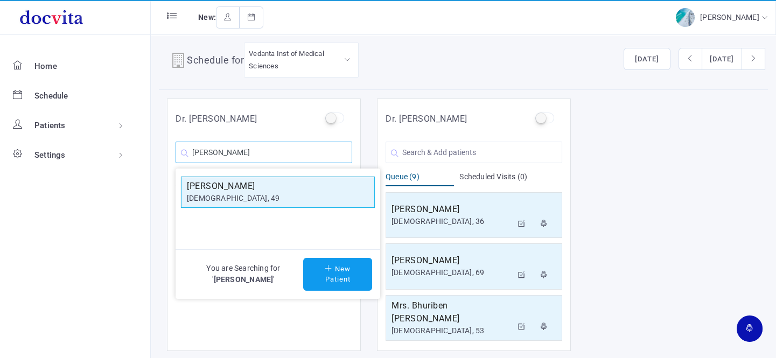
type input "[PERSON_NAME]"
click at [236, 187] on h5 "[PERSON_NAME]" at bounding box center [278, 186] width 182 height 13
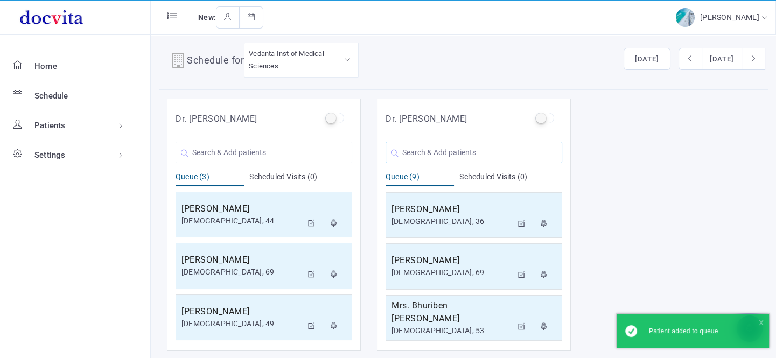
click at [454, 151] on input "text" at bounding box center [473, 153] width 177 height 22
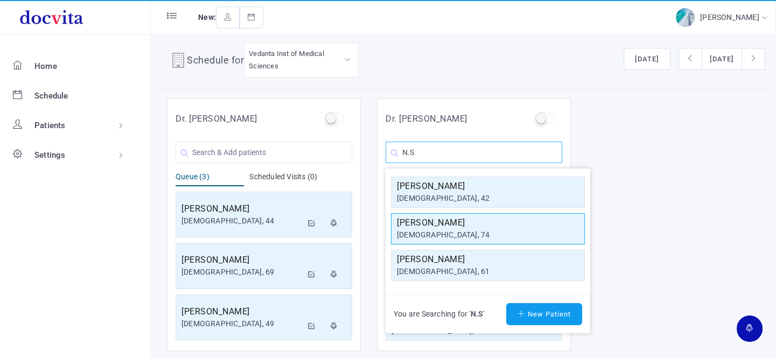
type input "N.S"
click at [445, 226] on h5 "[PERSON_NAME]" at bounding box center [488, 222] width 182 height 13
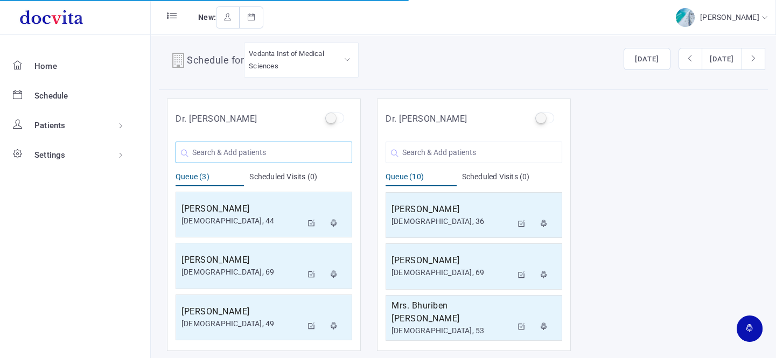
click at [251, 151] on input "text" at bounding box center [263, 153] width 177 height 22
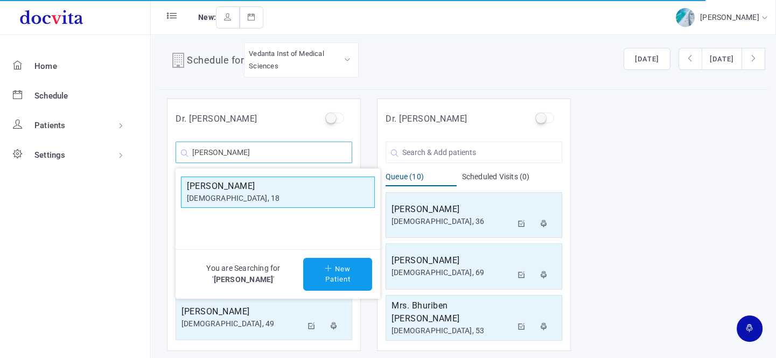
type input "[PERSON_NAME]"
click at [235, 194] on div "[DEMOGRAPHIC_DATA], 18" at bounding box center [278, 198] width 182 height 11
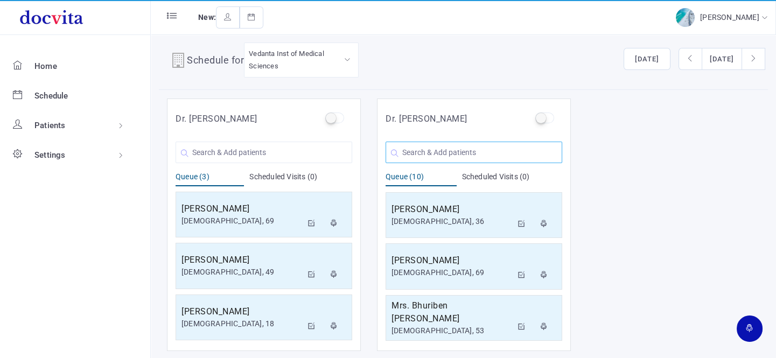
click at [467, 151] on input "text" at bounding box center [473, 153] width 177 height 22
click at [220, 156] on input "text" at bounding box center [263, 153] width 177 height 22
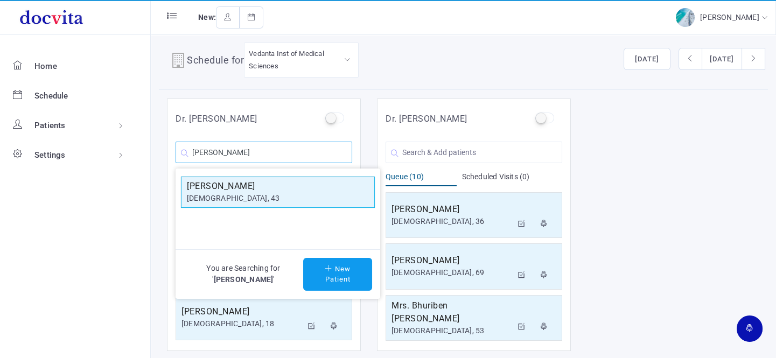
type input "[PERSON_NAME]"
click at [225, 187] on h5 "[PERSON_NAME]" at bounding box center [278, 186] width 182 height 13
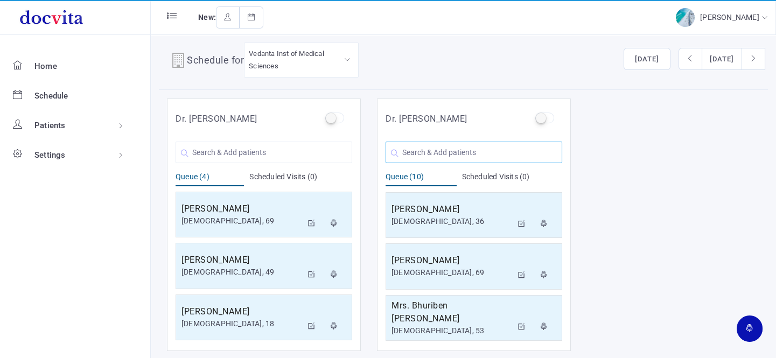
click at [413, 150] on input "text" at bounding box center [473, 153] width 177 height 22
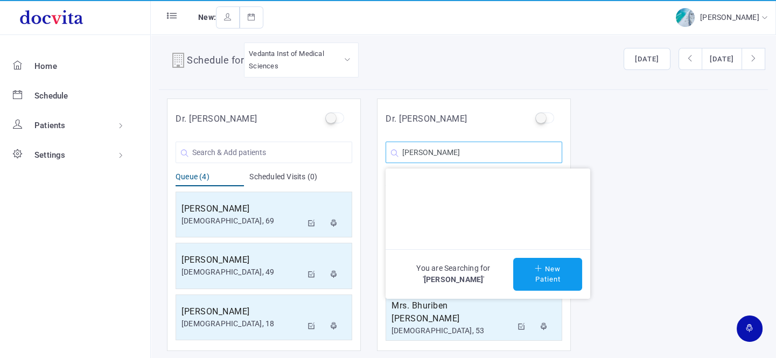
click at [446, 154] on input "[PERSON_NAME]" at bounding box center [473, 153] width 177 height 22
type input "[PERSON_NAME]"
click at [556, 273] on button "New Patient" at bounding box center [547, 274] width 69 height 33
type input "[PERSON_NAME]"
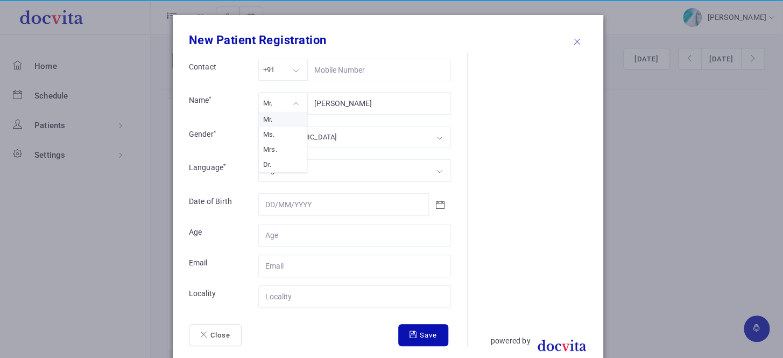
click at [274, 102] on div "Mr." at bounding box center [282, 103] width 49 height 22
click at [274, 137] on div "[DEMOGRAPHIC_DATA]" at bounding box center [300, 137] width 74 height 12
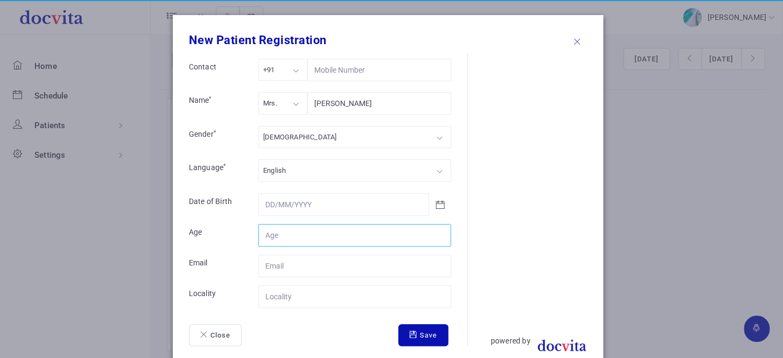
click at [281, 235] on input "Contact" at bounding box center [354, 235] width 193 height 23
type input "27"
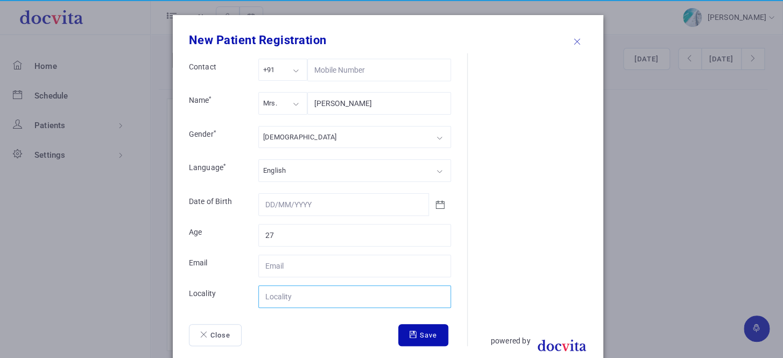
click at [278, 298] on input "Contact" at bounding box center [354, 296] width 193 height 23
type input "[GEOGRAPHIC_DATA]"
click at [416, 339] on button "Save" at bounding box center [423, 335] width 50 height 23
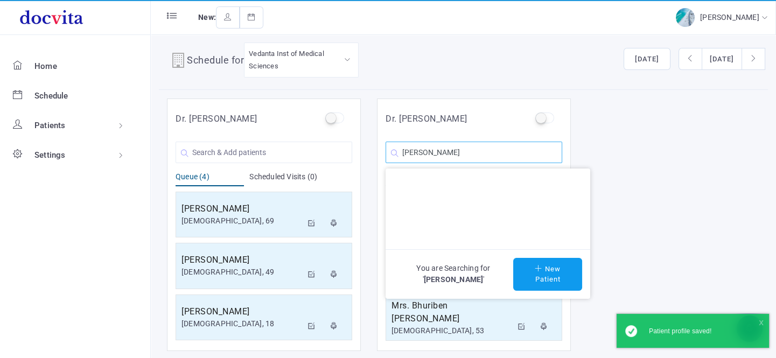
click at [468, 155] on input "[PERSON_NAME]" at bounding box center [473, 153] width 177 height 22
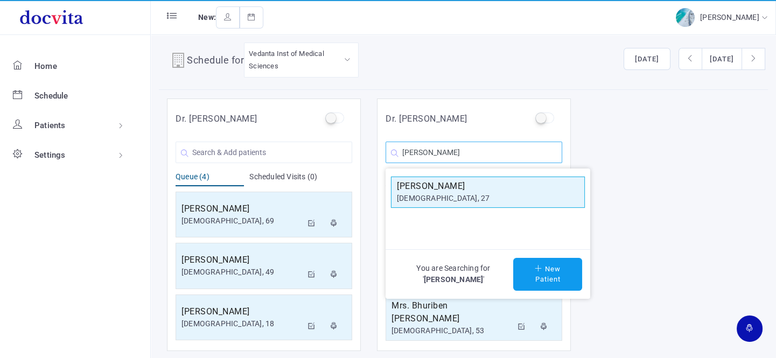
type input "[PERSON_NAME]"
click at [450, 193] on div "[DEMOGRAPHIC_DATA], 27" at bounding box center [488, 198] width 182 height 11
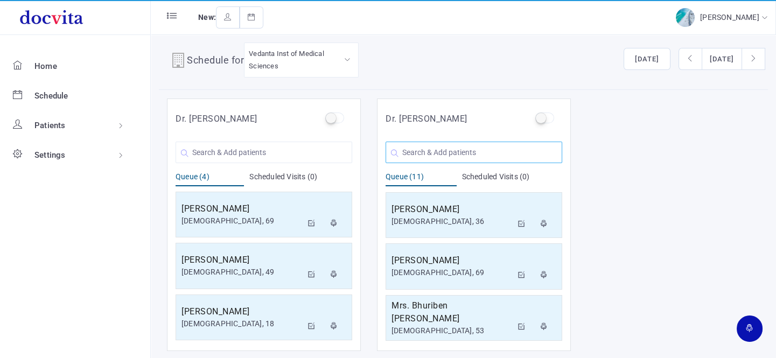
click at [455, 157] on input "text" at bounding box center [473, 153] width 177 height 22
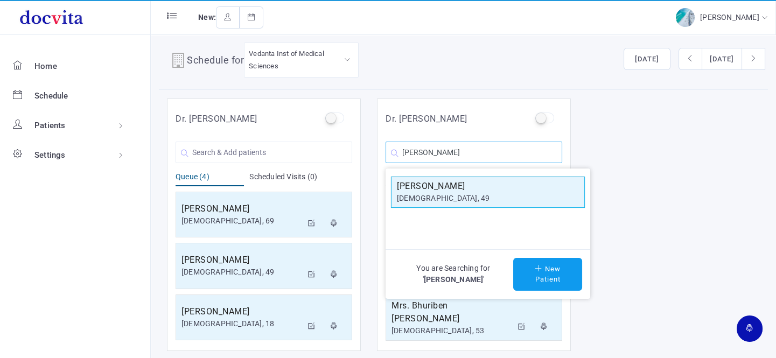
type input "[PERSON_NAME]"
click at [454, 188] on h5 "[PERSON_NAME]" at bounding box center [488, 186] width 182 height 13
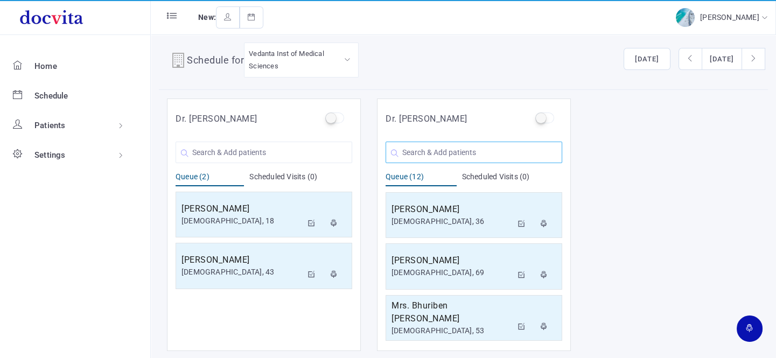
click at [447, 146] on input "text" at bounding box center [473, 153] width 177 height 22
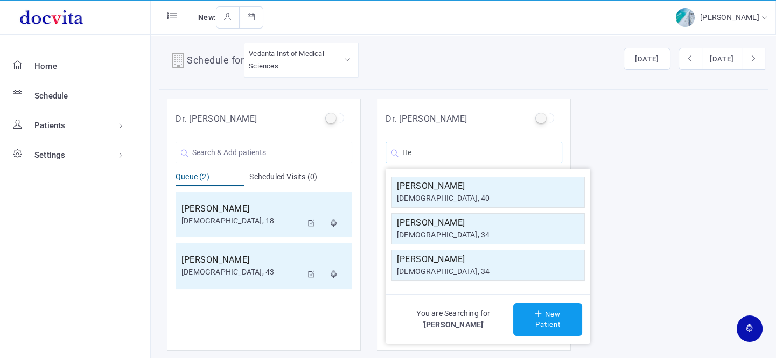
type input "H"
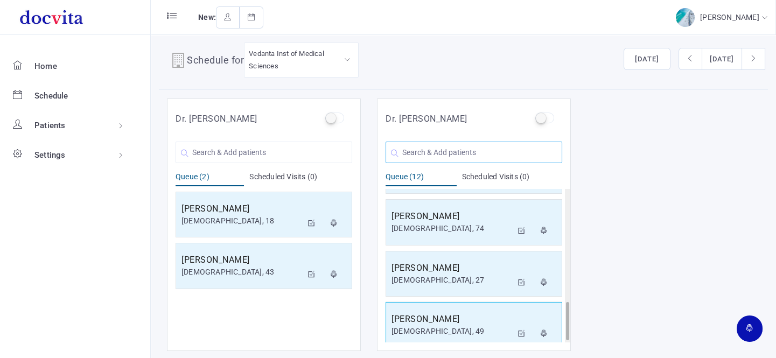
scroll to position [462, 0]
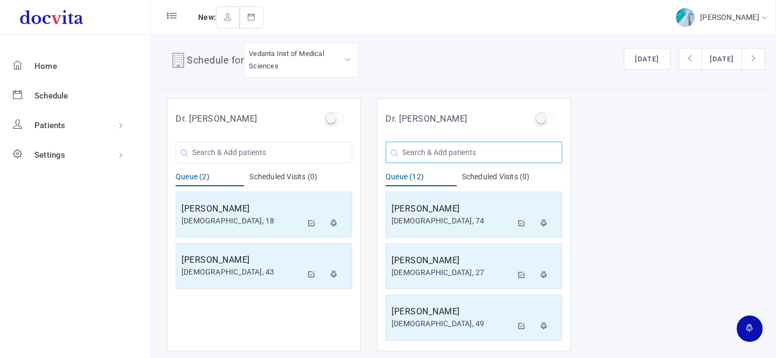
click at [460, 156] on input "text" at bounding box center [473, 153] width 177 height 22
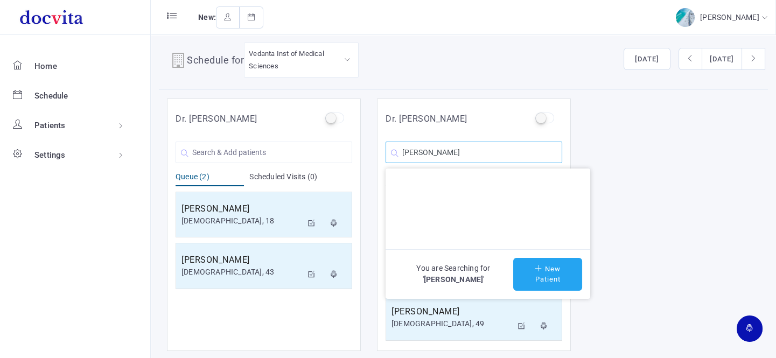
type input "[PERSON_NAME]"
click at [527, 275] on button "New Patient" at bounding box center [547, 274] width 69 height 33
type input "[PERSON_NAME]"
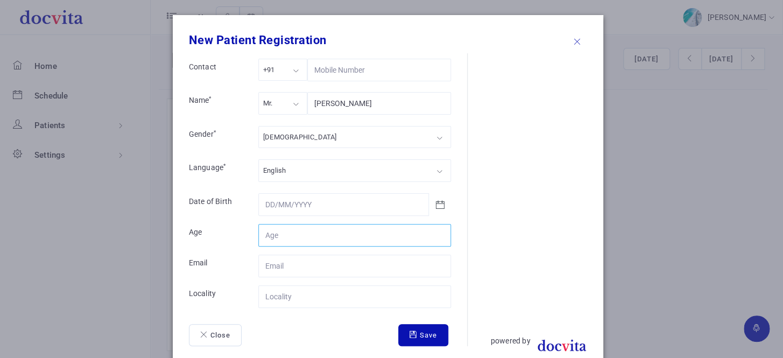
click at [284, 232] on input "Contact" at bounding box center [354, 235] width 193 height 23
type input "29"
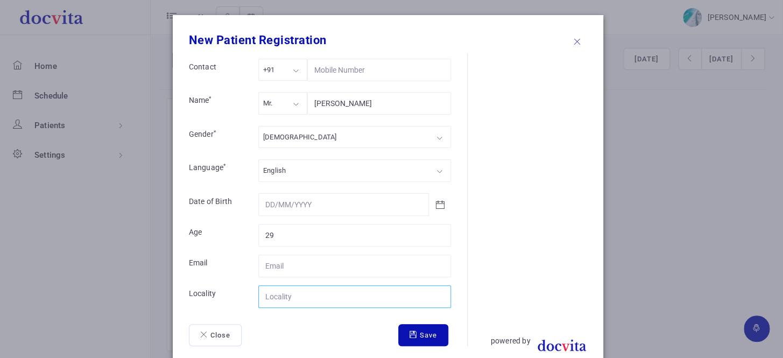
click at [311, 292] on input "Contact" at bounding box center [354, 296] width 193 height 23
type input "Dahod"
click at [427, 339] on button "Save" at bounding box center [423, 335] width 50 height 23
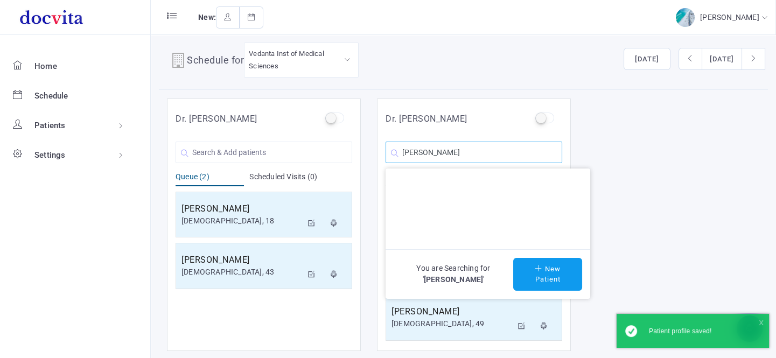
click at [465, 152] on input "[PERSON_NAME]" at bounding box center [473, 153] width 177 height 22
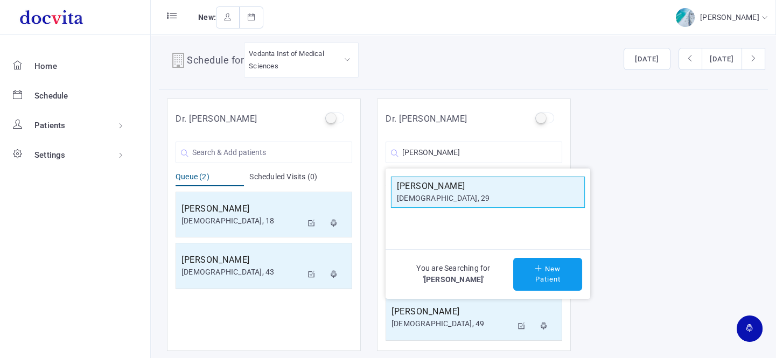
click at [466, 194] on div "[DEMOGRAPHIC_DATA], 29" at bounding box center [488, 198] width 182 height 11
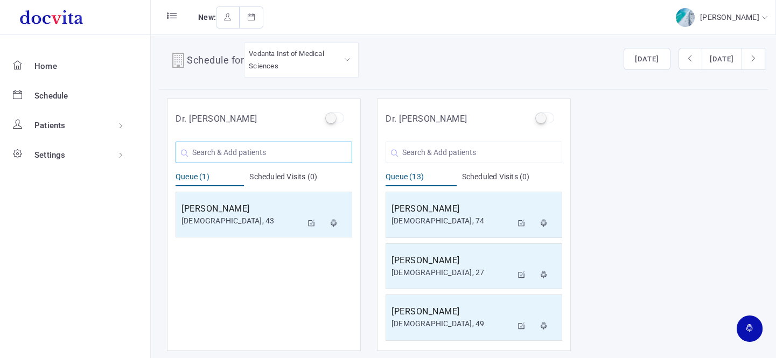
click at [236, 154] on input "text" at bounding box center [263, 153] width 177 height 22
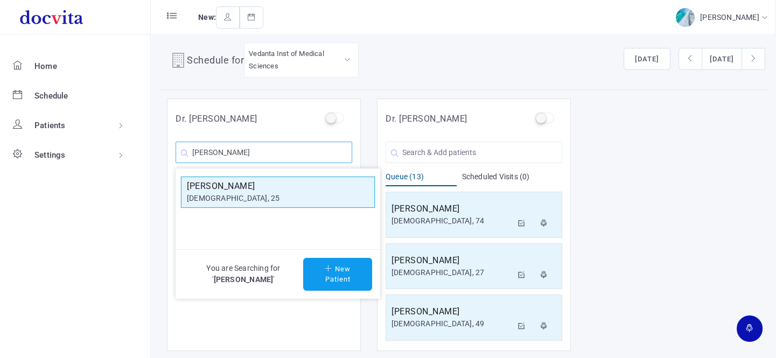
type input "[PERSON_NAME]"
click at [235, 197] on div "[DEMOGRAPHIC_DATA], 25" at bounding box center [278, 198] width 182 height 11
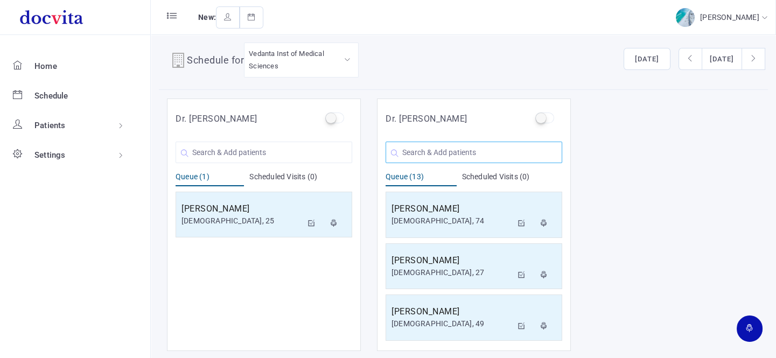
click at [464, 150] on input "text" at bounding box center [473, 153] width 177 height 22
click at [441, 161] on input "text" at bounding box center [473, 153] width 177 height 22
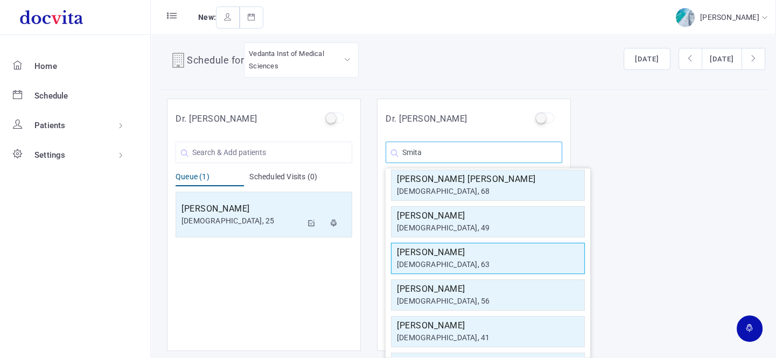
scroll to position [0, 0]
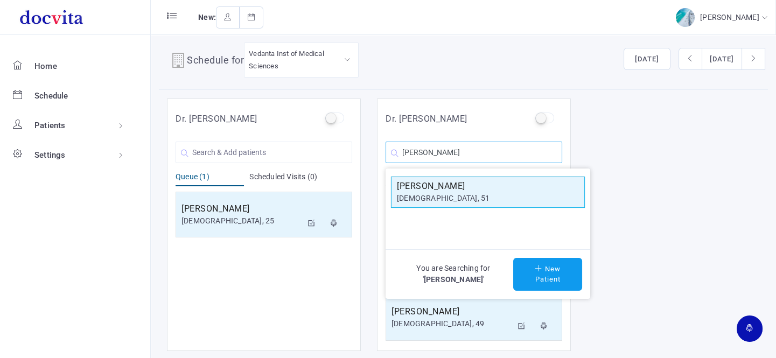
type input "[PERSON_NAME]"
click at [455, 184] on h5 "[PERSON_NAME]" at bounding box center [488, 186] width 182 height 13
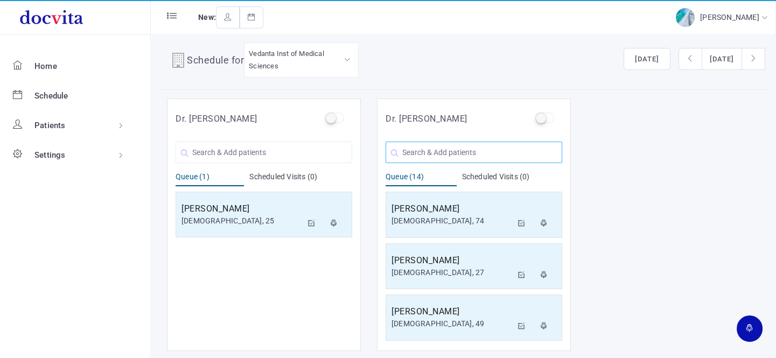
click at [462, 151] on input "text" at bounding box center [473, 153] width 177 height 22
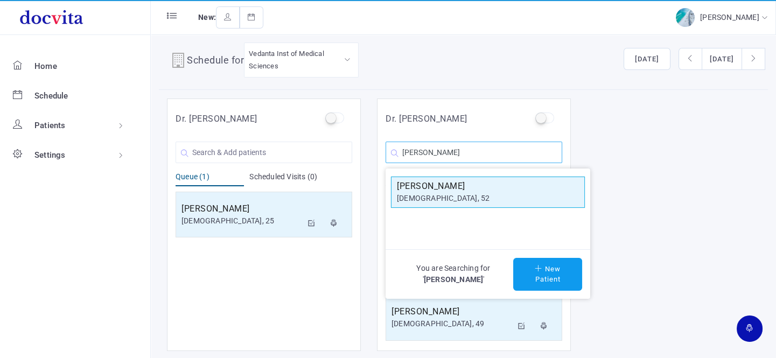
type input "[PERSON_NAME]"
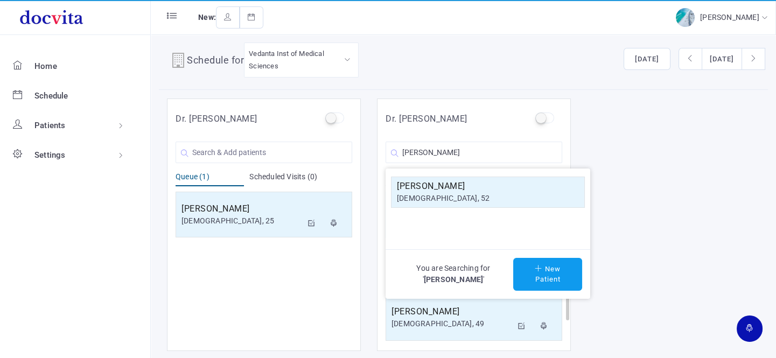
click at [442, 189] on h5 "[PERSON_NAME]" at bounding box center [488, 186] width 182 height 13
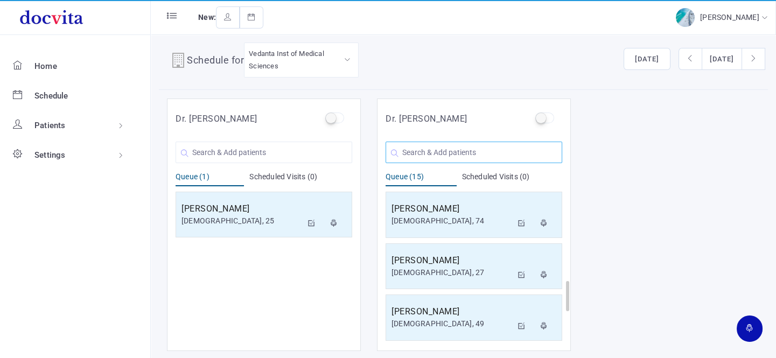
click at [439, 153] on input "text" at bounding box center [473, 153] width 177 height 22
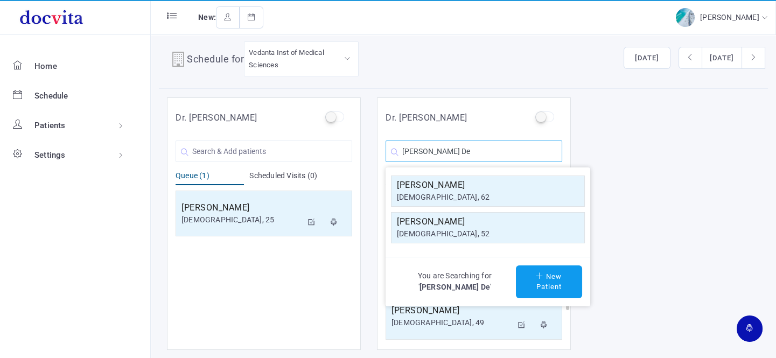
scroll to position [9, 0]
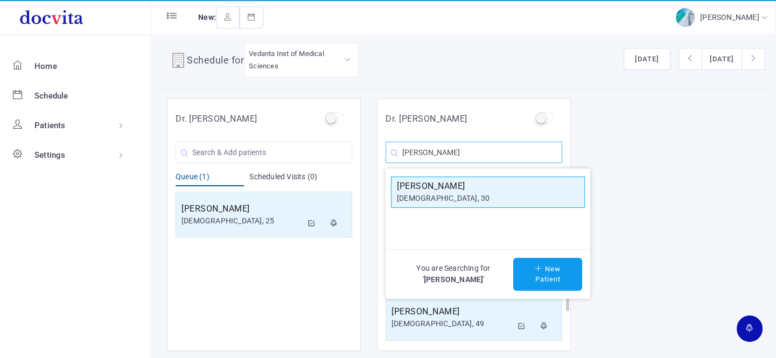
type input "[PERSON_NAME]"
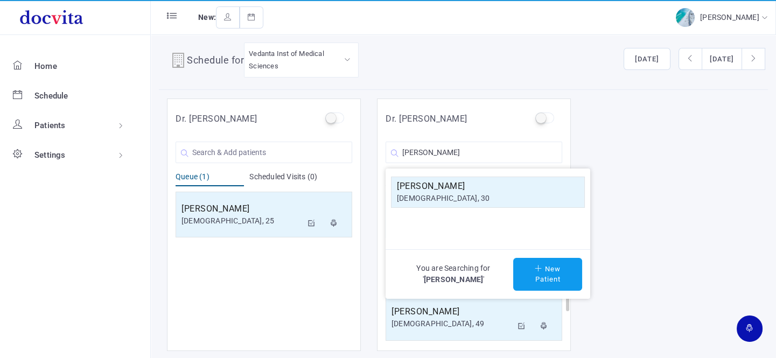
click at [475, 193] on div "[DEMOGRAPHIC_DATA], 30" at bounding box center [488, 198] width 182 height 11
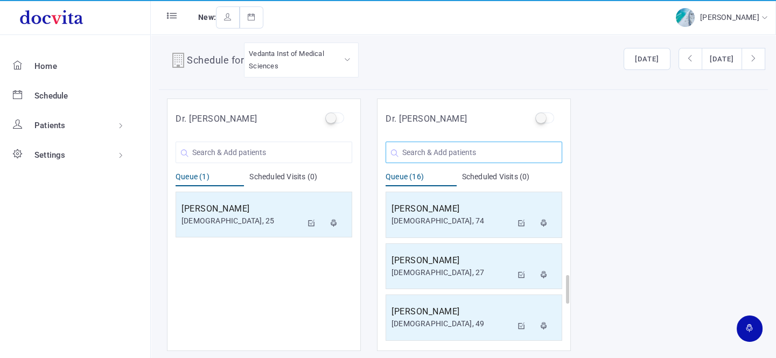
click at [444, 152] on input "text" at bounding box center [473, 153] width 177 height 22
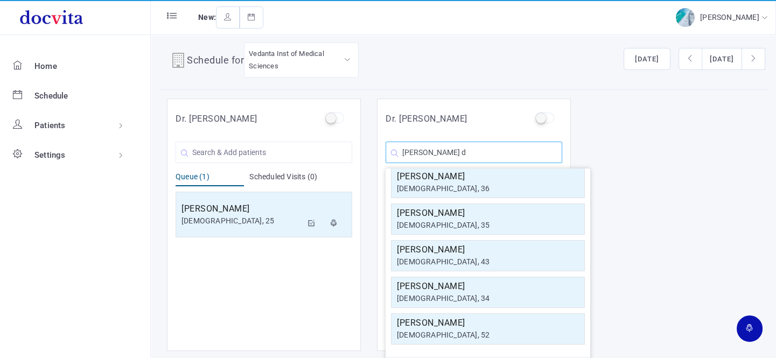
scroll to position [0, 0]
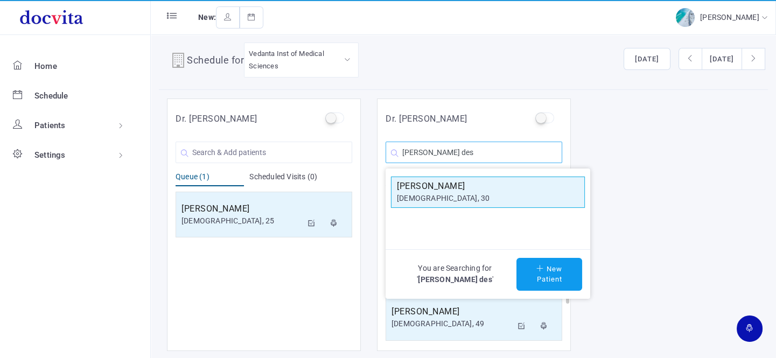
type input "[PERSON_NAME] des"
click at [469, 194] on div "[DEMOGRAPHIC_DATA], 30" at bounding box center [488, 198] width 182 height 11
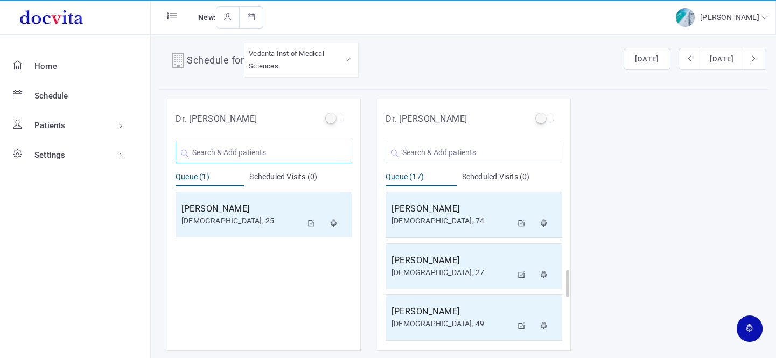
click at [239, 147] on input "text" at bounding box center [263, 153] width 177 height 22
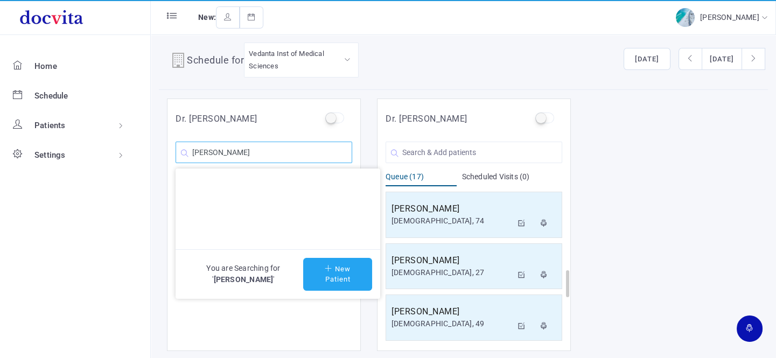
type input "[PERSON_NAME]"
click at [343, 278] on button "New Patient" at bounding box center [337, 274] width 69 height 33
type input "[PERSON_NAME]"
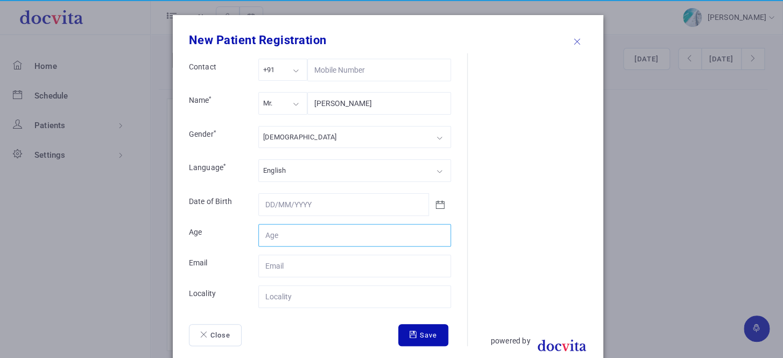
click at [295, 234] on input "Contact" at bounding box center [354, 235] width 193 height 23
type input "70"
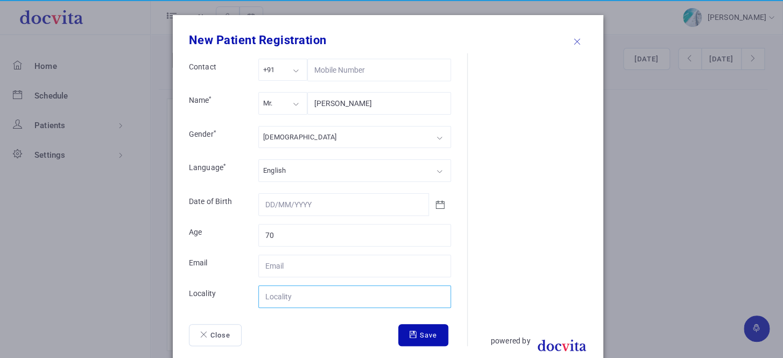
click at [312, 305] on input "Contact" at bounding box center [354, 296] width 193 height 23
type input "[GEOGRAPHIC_DATA]"
click at [422, 329] on button "Save" at bounding box center [423, 335] width 50 height 23
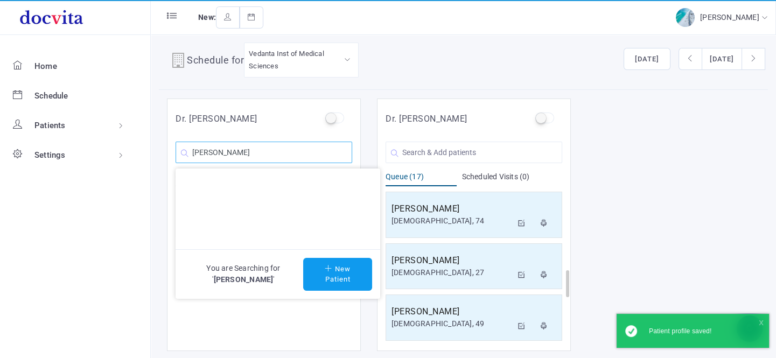
click at [299, 156] on input "[PERSON_NAME]" at bounding box center [263, 153] width 177 height 22
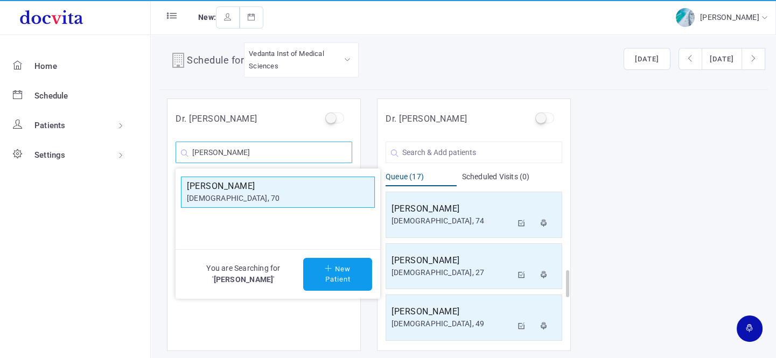
type input "[PERSON_NAME]"
click at [288, 193] on div "[DEMOGRAPHIC_DATA], 70" at bounding box center [278, 198] width 182 height 11
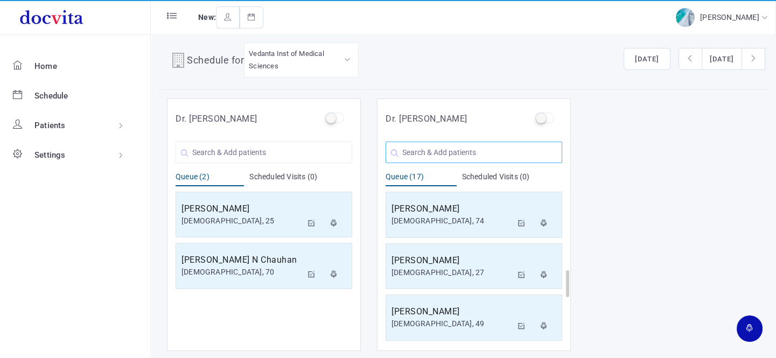
click at [450, 154] on input "text" at bounding box center [473, 153] width 177 height 22
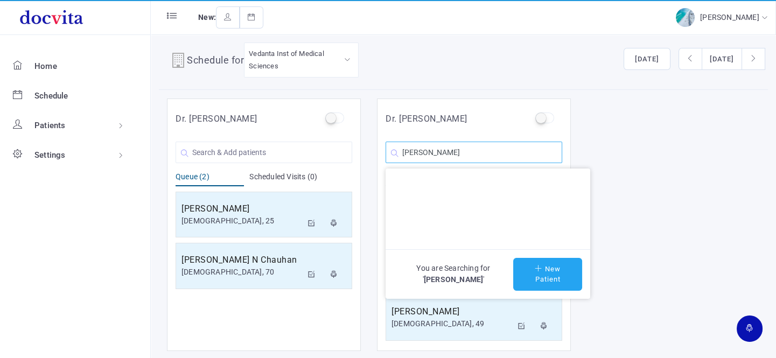
type input "[PERSON_NAME]"
click at [528, 260] on button "New Patient" at bounding box center [547, 274] width 69 height 33
type input "[PERSON_NAME]"
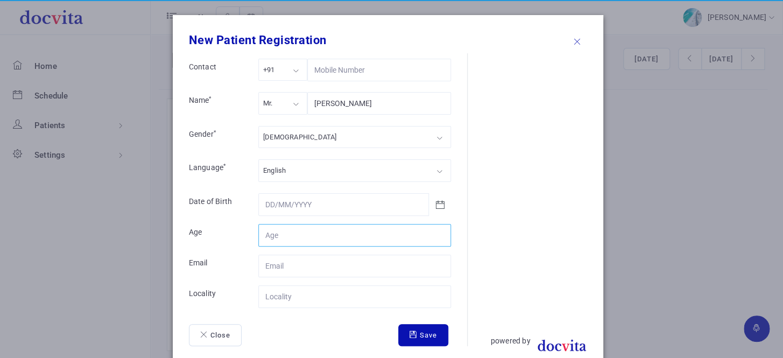
click at [301, 238] on input "Contact" at bounding box center [354, 235] width 193 height 23
type input "37"
click at [285, 95] on div "Mr." at bounding box center [282, 103] width 49 height 22
click at [292, 139] on div "[DEMOGRAPHIC_DATA]" at bounding box center [354, 137] width 193 height 22
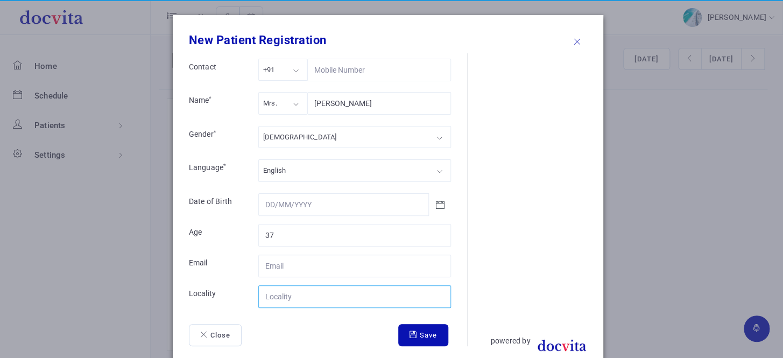
click at [301, 294] on input "Contact" at bounding box center [354, 296] width 193 height 23
type input "[GEOGRAPHIC_DATA]"
click at [418, 336] on button "Save" at bounding box center [423, 335] width 50 height 23
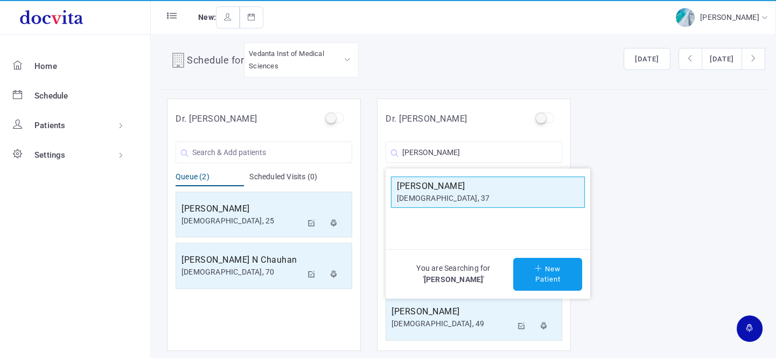
click at [436, 196] on div "[DEMOGRAPHIC_DATA], 37" at bounding box center [488, 198] width 182 height 11
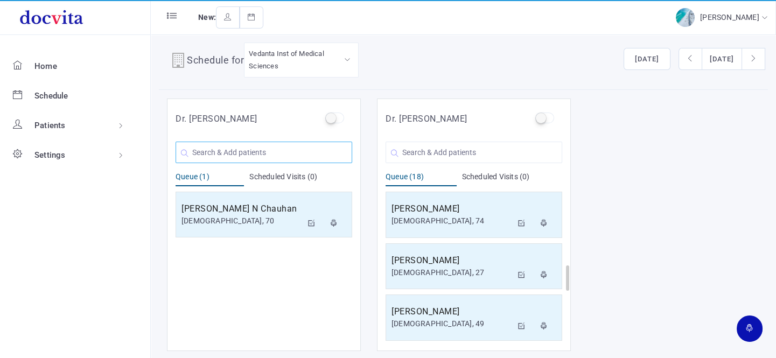
click at [234, 154] on input "text" at bounding box center [263, 153] width 177 height 22
click at [440, 159] on input "text" at bounding box center [473, 153] width 177 height 22
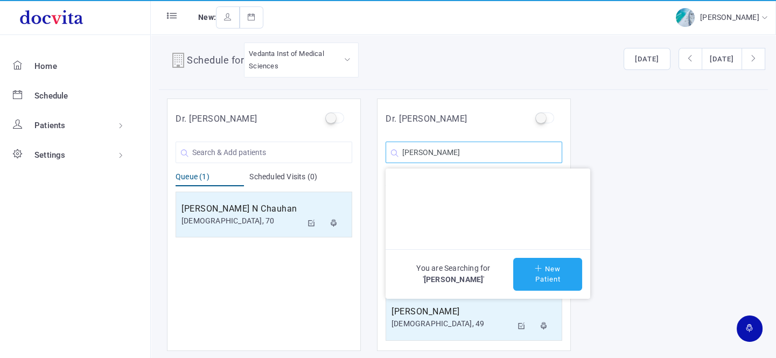
type input "[PERSON_NAME]"
click at [544, 279] on button "New Patient" at bounding box center [547, 274] width 69 height 33
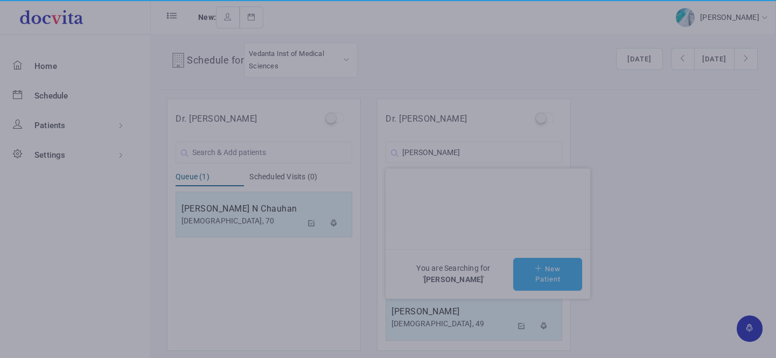
type input "[PERSON_NAME]"
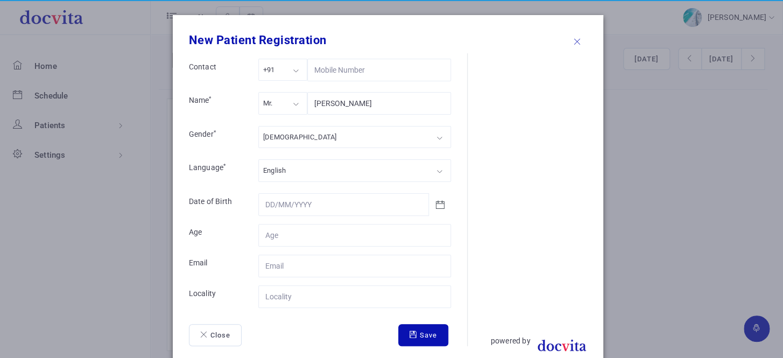
click at [269, 99] on div "Mr." at bounding box center [268, 103] width 10 height 12
click at [277, 141] on div "[DEMOGRAPHIC_DATA]" at bounding box center [354, 137] width 193 height 22
click at [285, 239] on input "Contact" at bounding box center [354, 235] width 193 height 23
type input "32"
click at [286, 297] on input "Contact" at bounding box center [354, 296] width 193 height 23
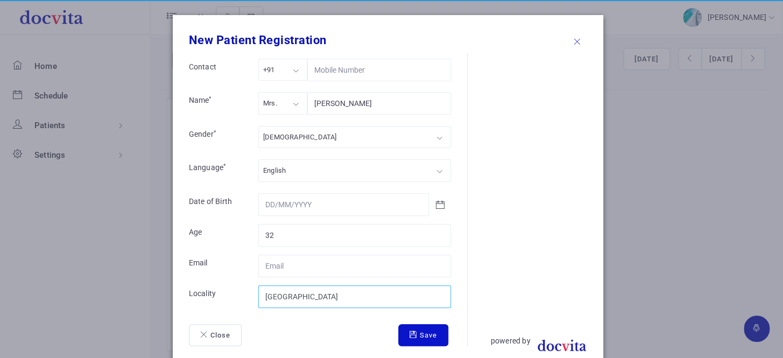
type input "[GEOGRAPHIC_DATA]"
click at [418, 332] on button "Save" at bounding box center [423, 335] width 50 height 23
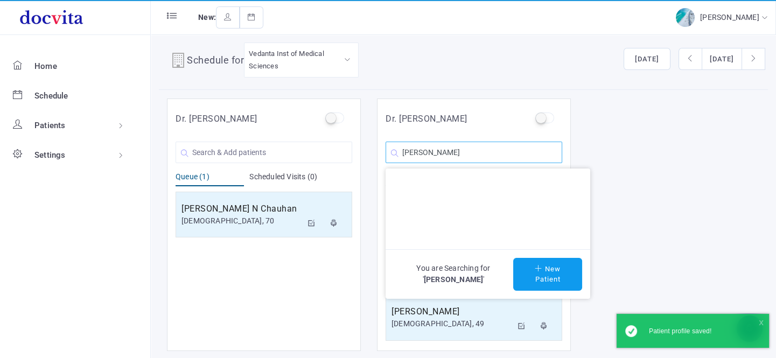
click at [477, 155] on input "[PERSON_NAME]" at bounding box center [473, 153] width 177 height 22
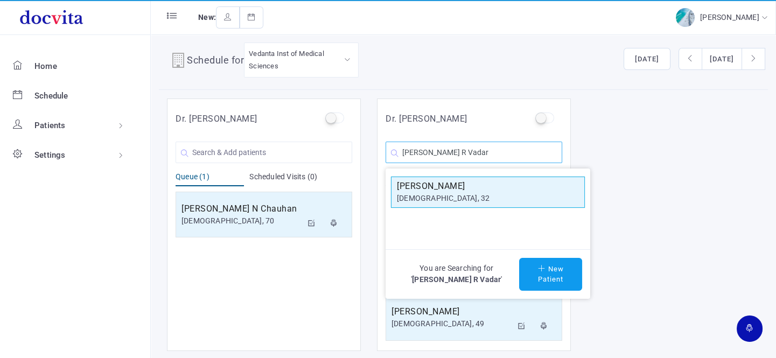
type input "[PERSON_NAME] R Vadar"
click at [478, 198] on div "[DEMOGRAPHIC_DATA], 32" at bounding box center [488, 198] width 182 height 11
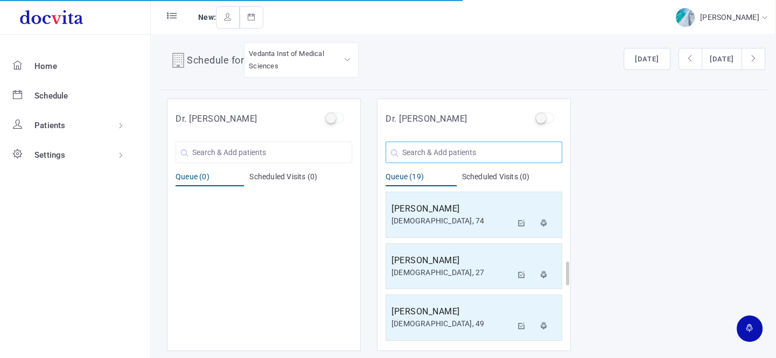
click at [428, 151] on input "text" at bounding box center [473, 153] width 177 height 22
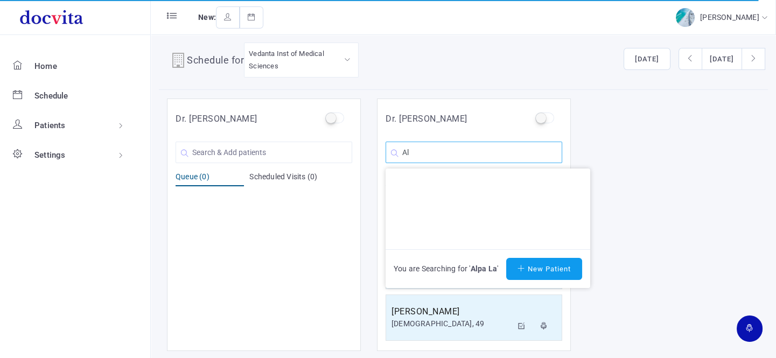
type input "A"
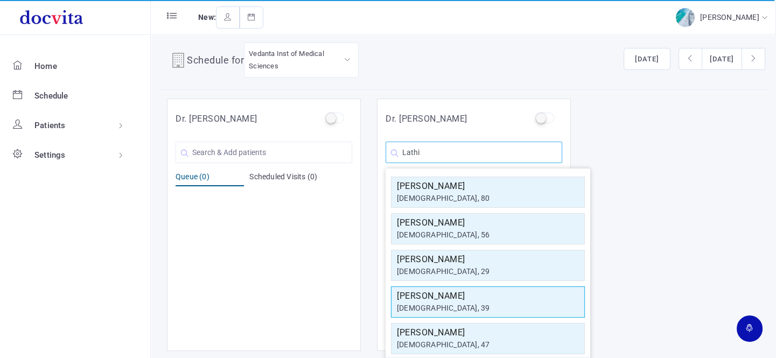
type input "Lathi"
click at [462, 305] on div "[DEMOGRAPHIC_DATA], 39" at bounding box center [488, 307] width 182 height 11
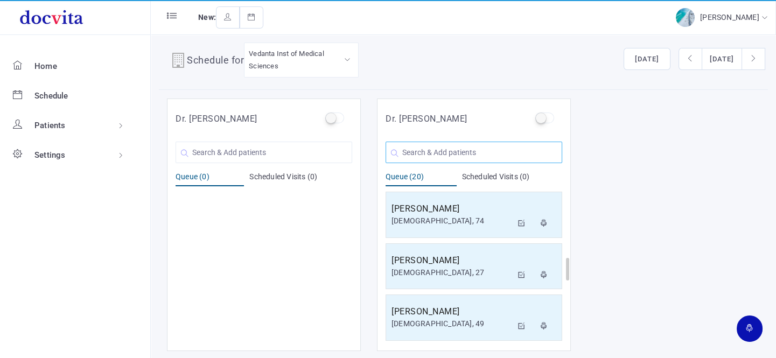
click at [429, 153] on input "text" at bounding box center [473, 153] width 177 height 22
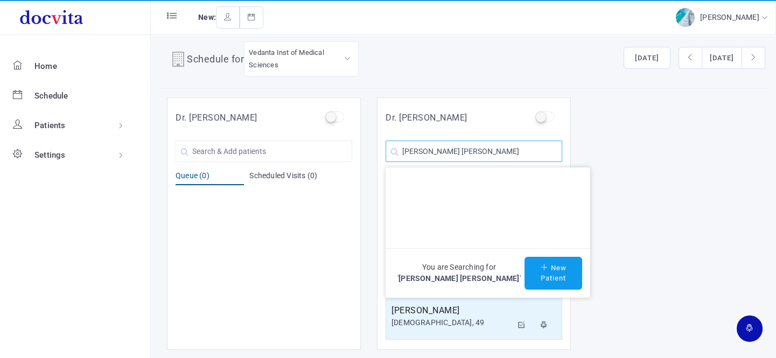
scroll to position [9, 0]
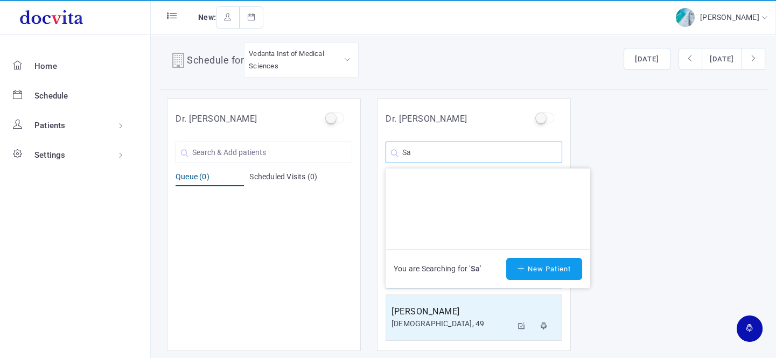
type input "S"
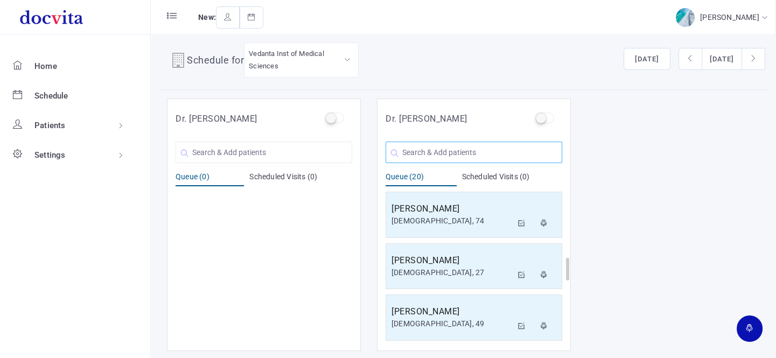
click at [427, 150] on input "text" at bounding box center [473, 153] width 177 height 22
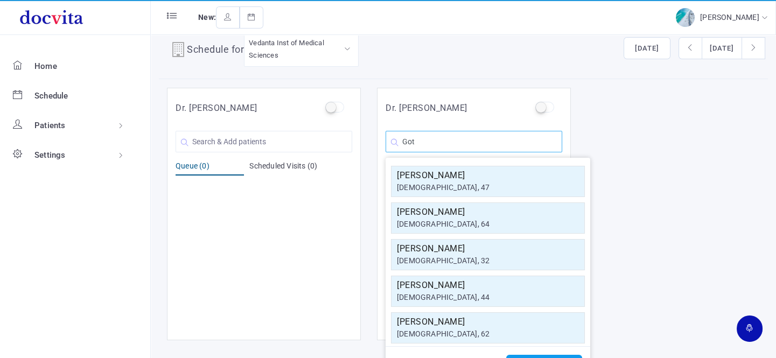
scroll to position [46, 0]
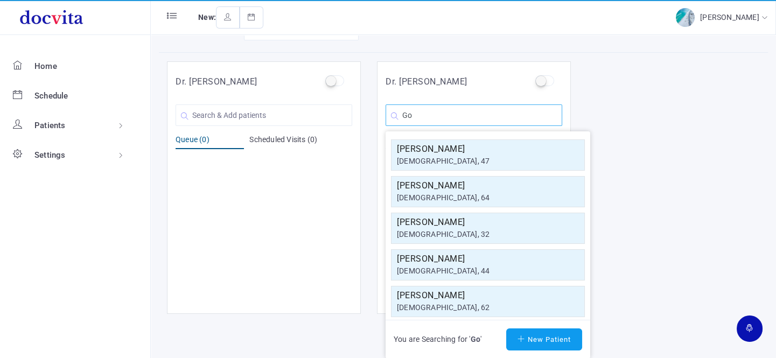
type input "G"
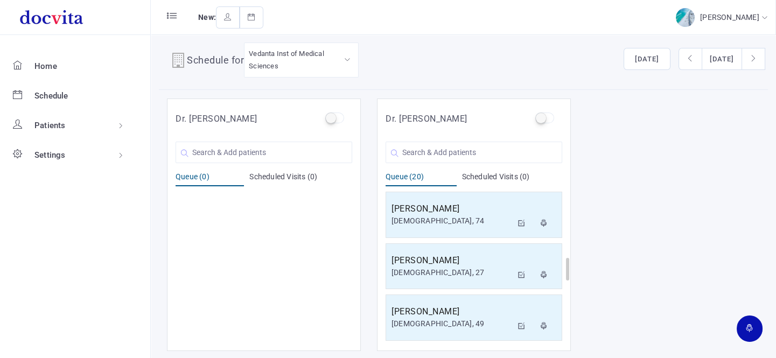
click at [725, 151] on div "Dr. [PERSON_NAME] You are Searching for ' ' New Patient Queue (0) Scheduled Vis…" at bounding box center [463, 224] width 609 height 252
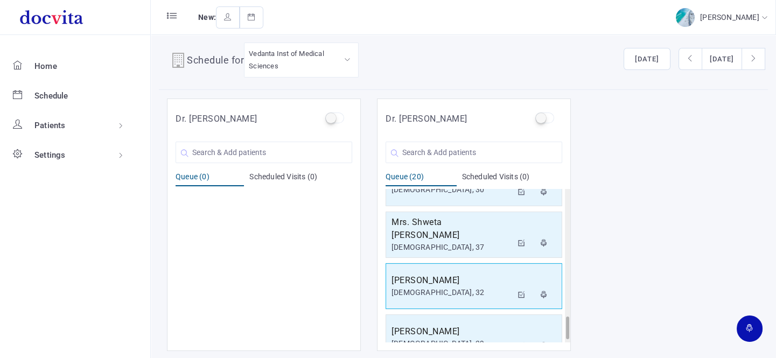
scroll to position [872, 0]
